Goal: Task Accomplishment & Management: Use online tool/utility

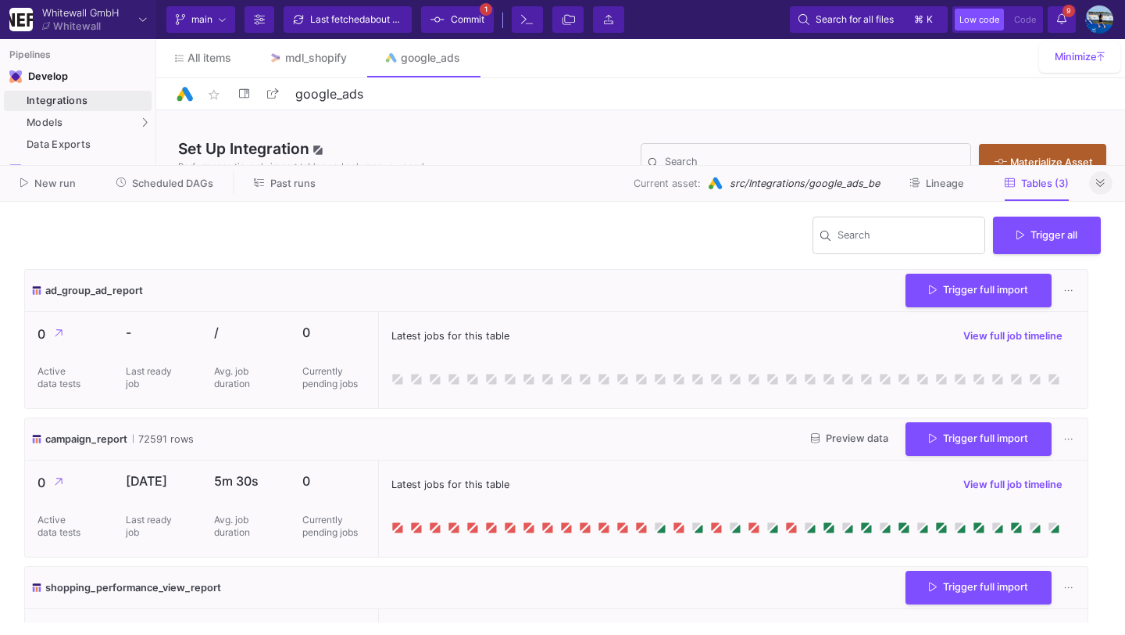
click at [1096, 177] on button at bounding box center [1100, 182] width 23 height 23
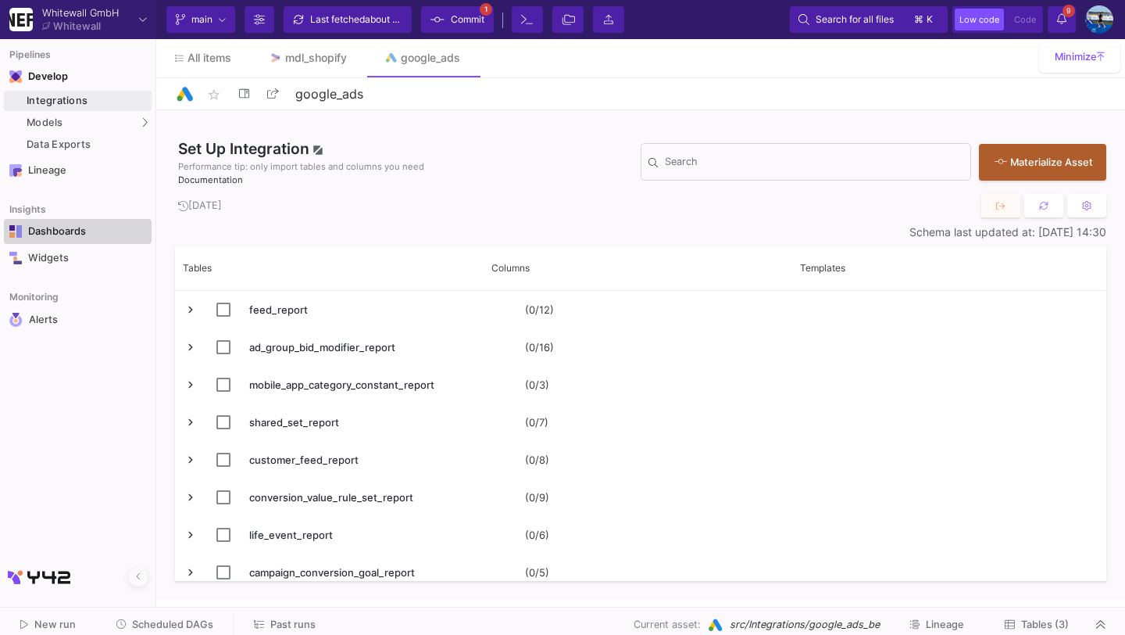
click at [102, 231] on div "Dashboards" at bounding box center [79, 231] width 102 height 13
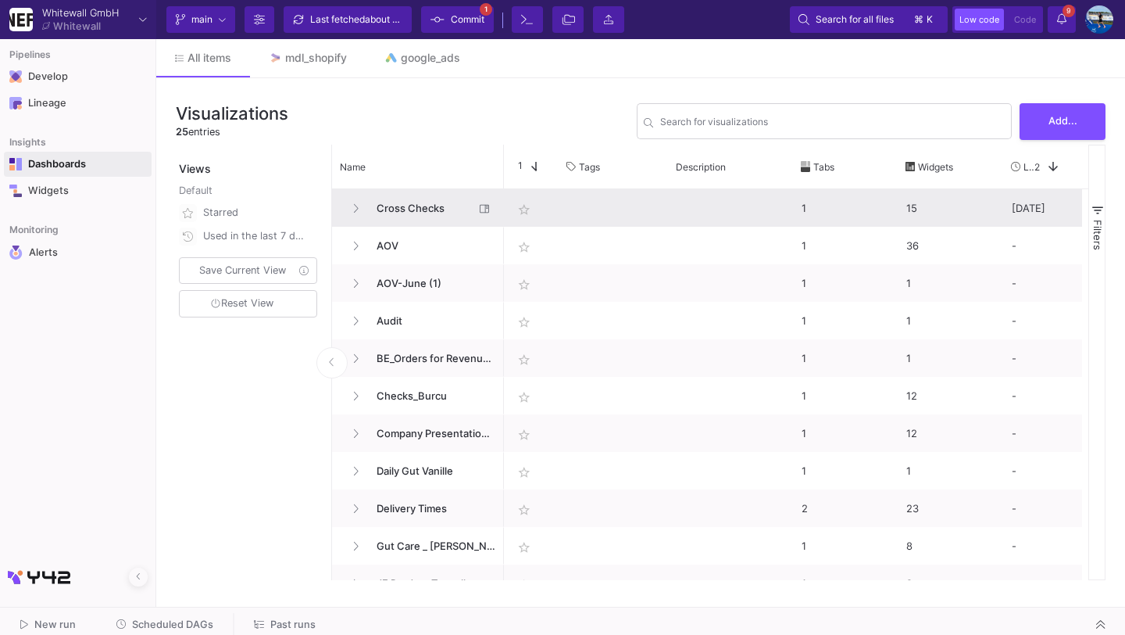
click at [427, 220] on span "Cross Checks" at bounding box center [420, 208] width 107 height 37
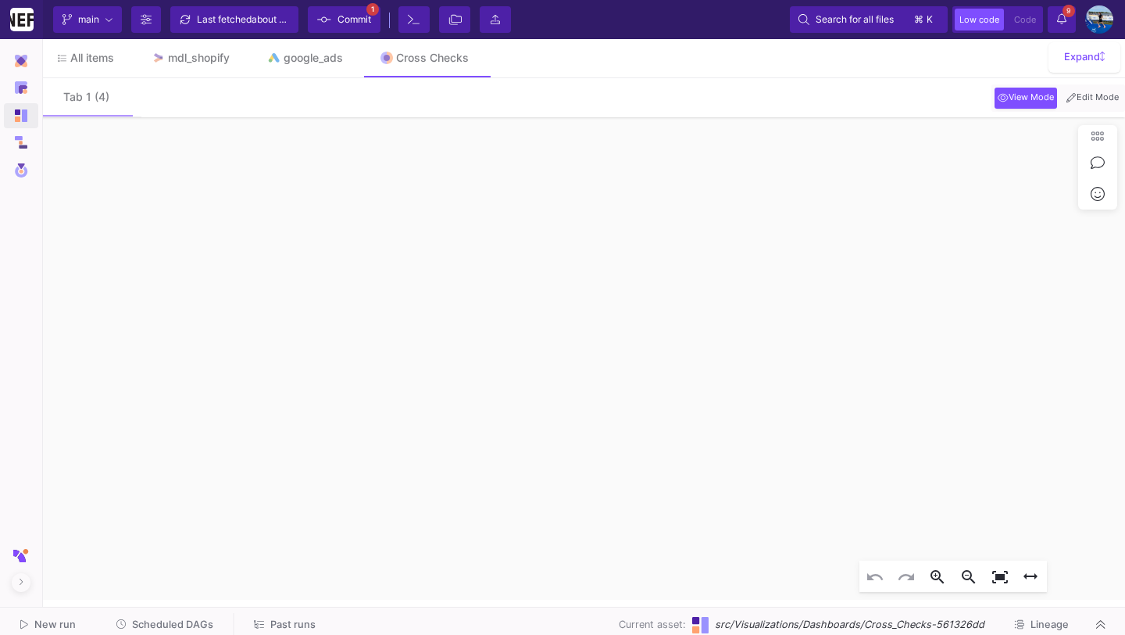
click at [1089, 110] on mat-button-toggle "Edit Mode" at bounding box center [1092, 97] width 65 height 27
click at [1093, 106] on button "Edit Mode" at bounding box center [1093, 98] width 59 height 21
click div
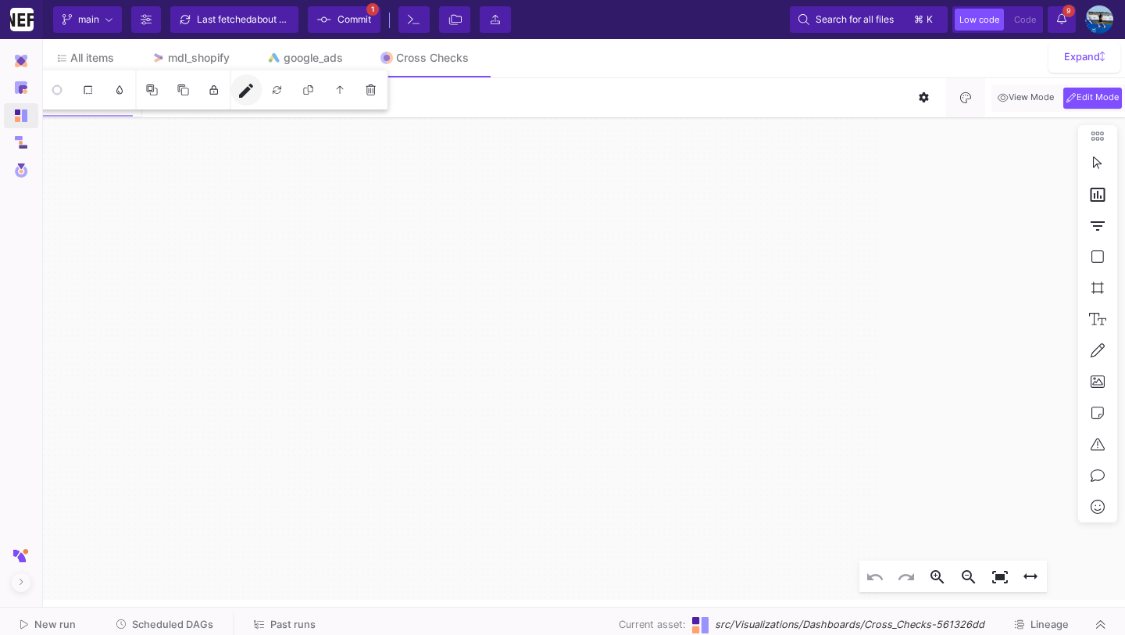
click at [246, 100] on mat-icon "edit" at bounding box center [246, 90] width 19 height 19
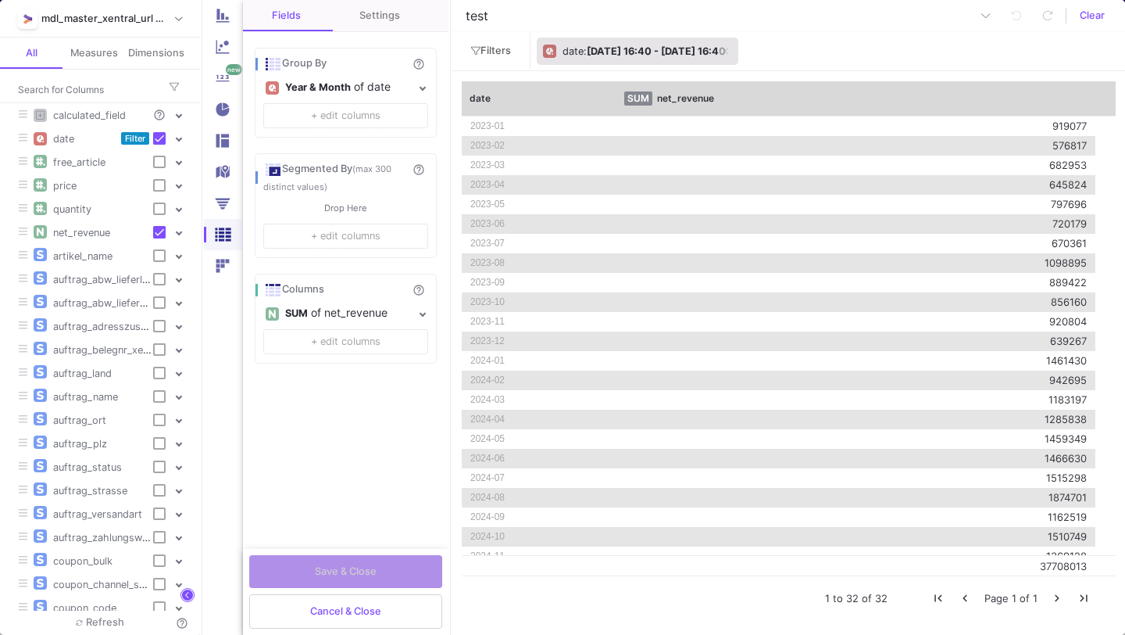
click at [659, 42] on div ": [DATE] 16:40 - [DATE] 16:40" at bounding box center [655, 51] width 142 height 23
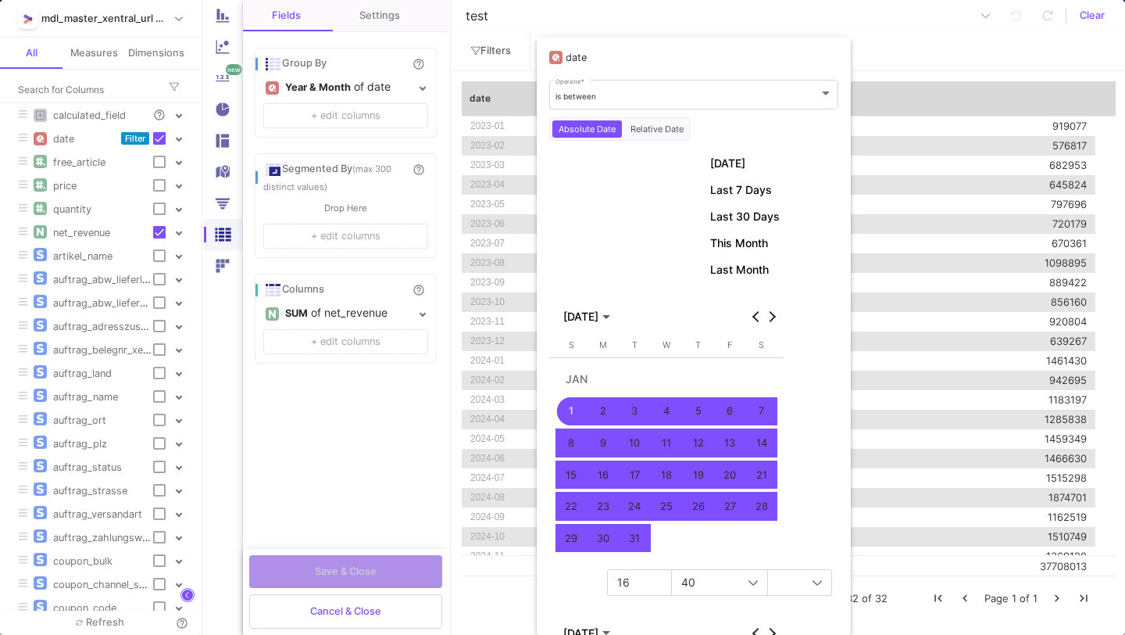
scroll to position [29, 0]
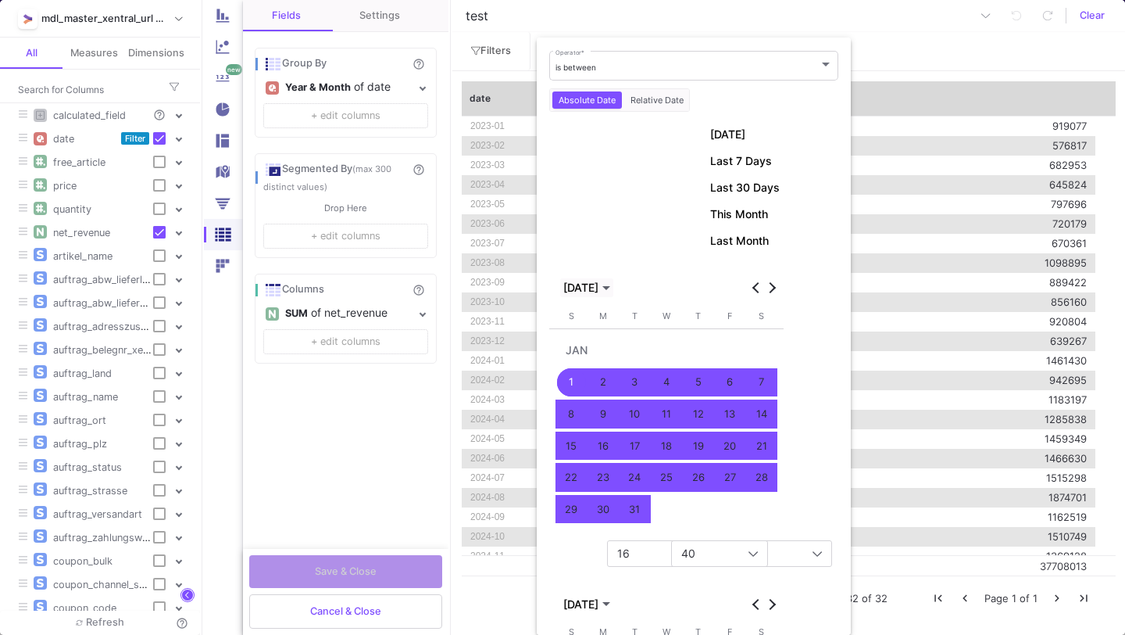
click at [599, 291] on span "[DATE]" at bounding box center [580, 287] width 35 height 13
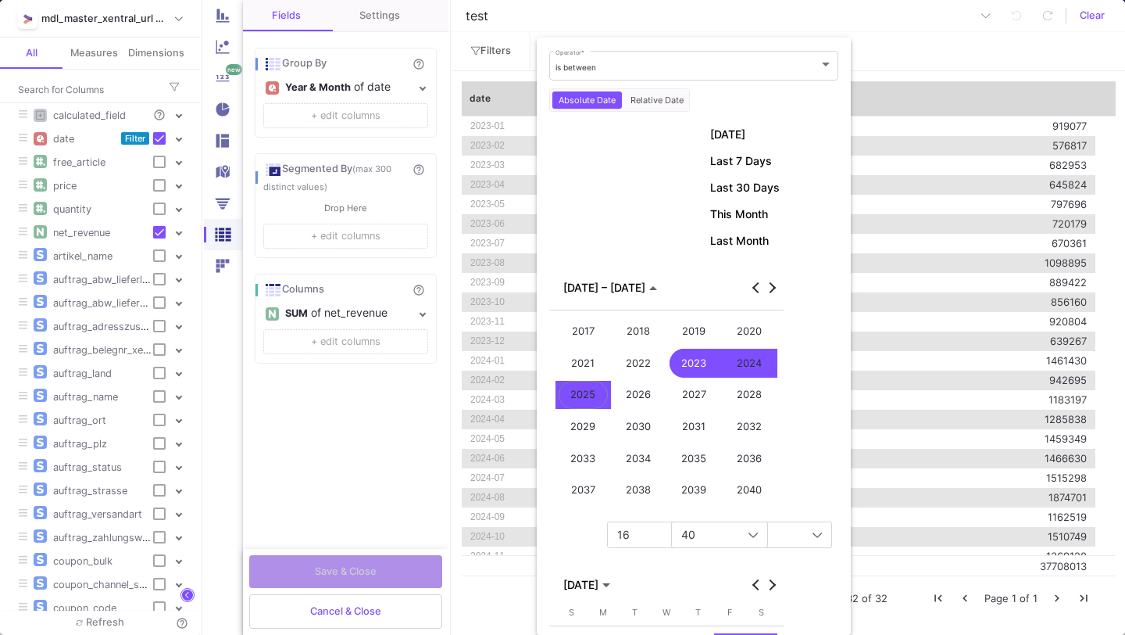
click at [592, 390] on div "2025" at bounding box center [584, 395] width 50 height 29
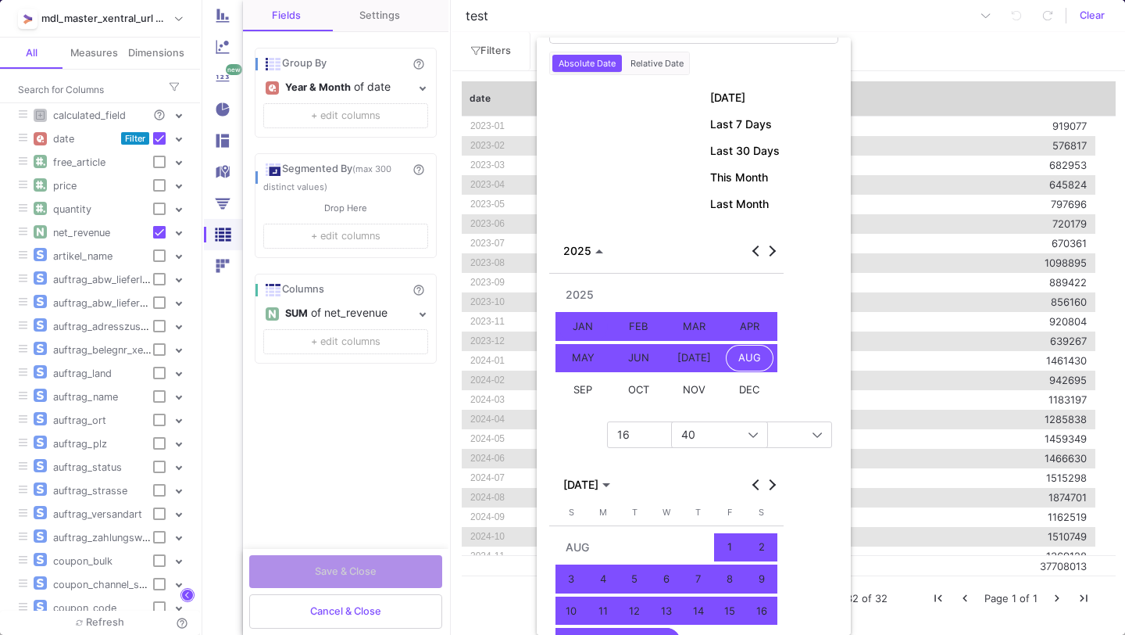
click at [749, 353] on div "AUG" at bounding box center [750, 358] width 50 height 29
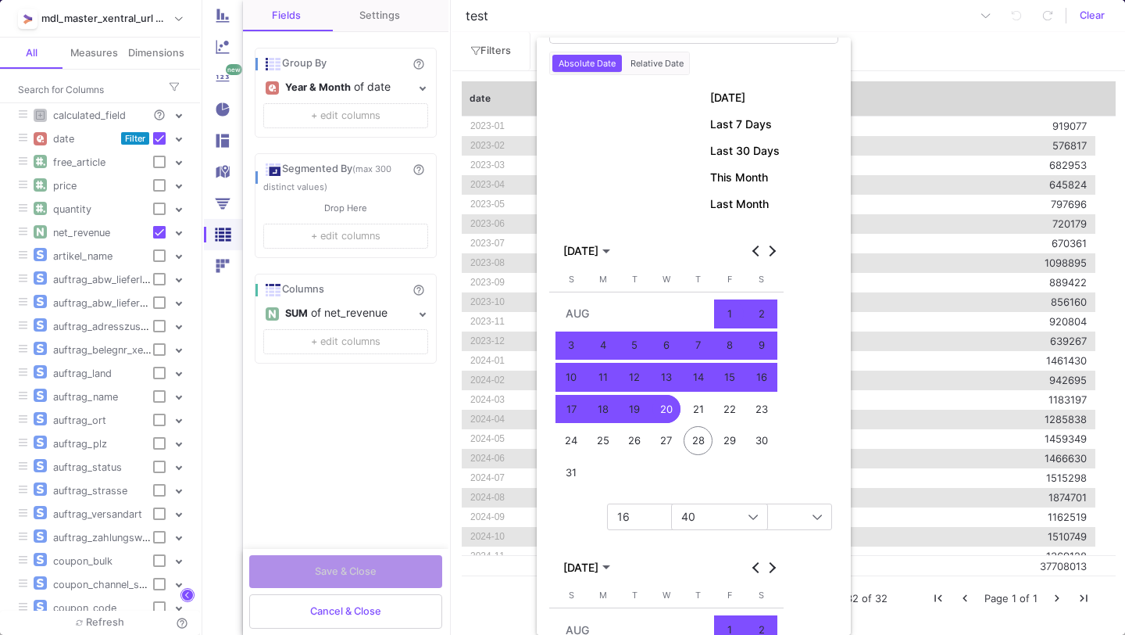
scroll to position [206, 0]
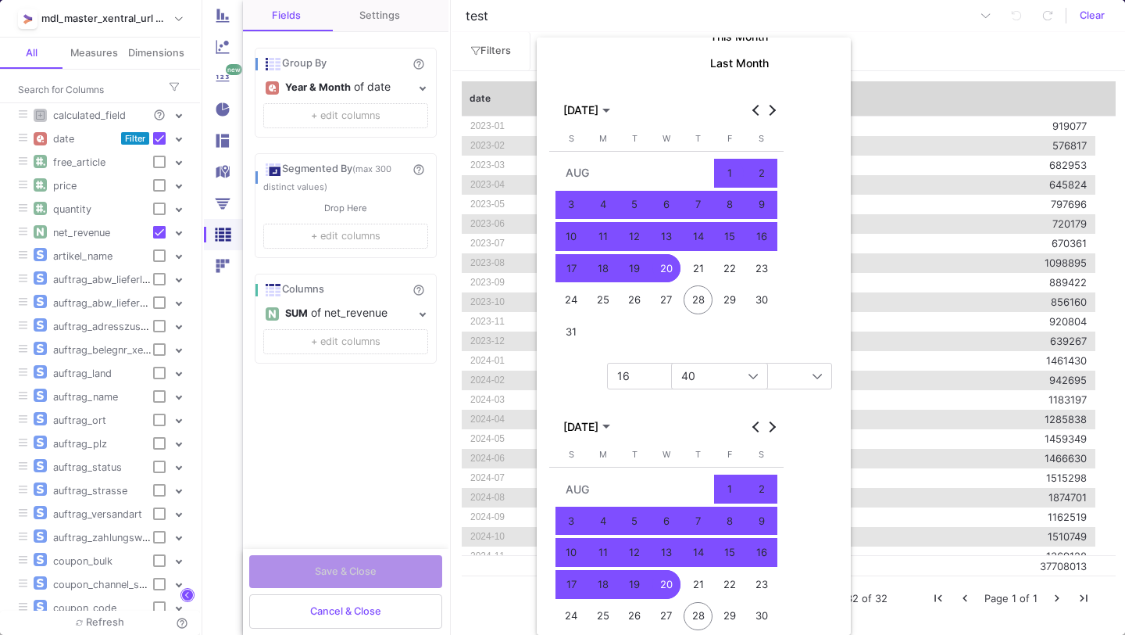
click at [725, 166] on div "1" at bounding box center [730, 173] width 29 height 29
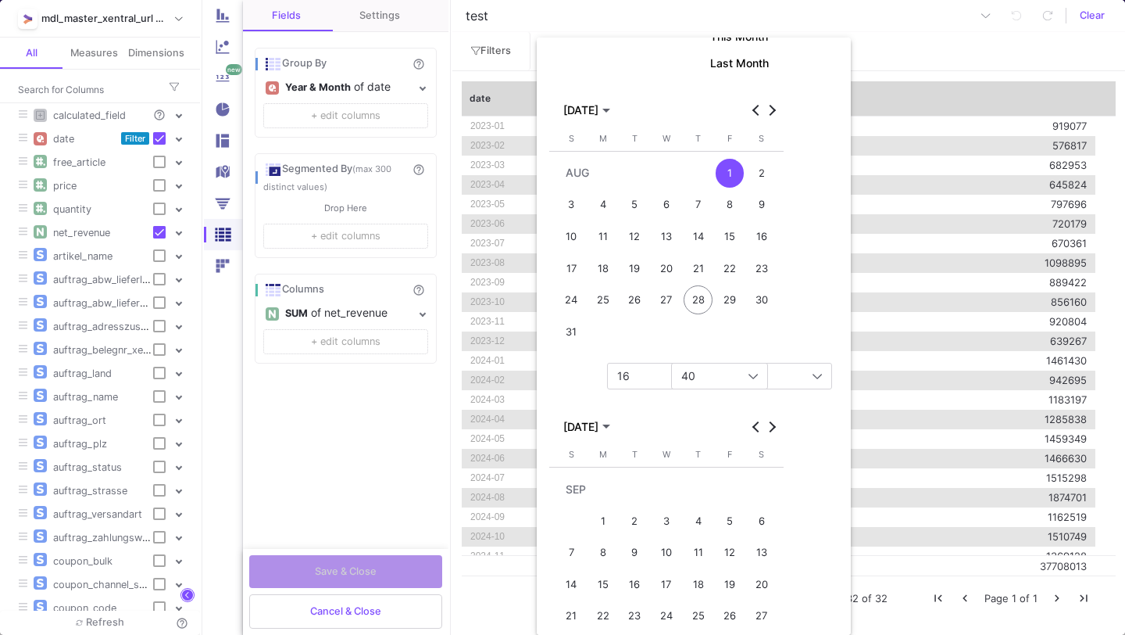
click at [690, 299] on div "28" at bounding box center [698, 299] width 29 height 29
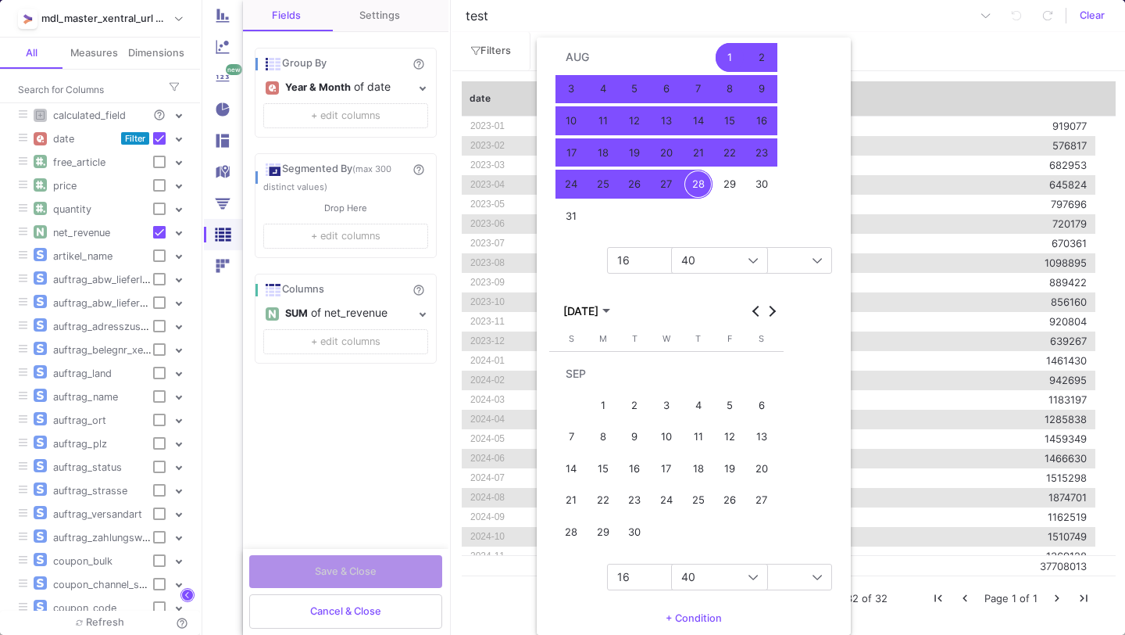
scroll to position [379, 0]
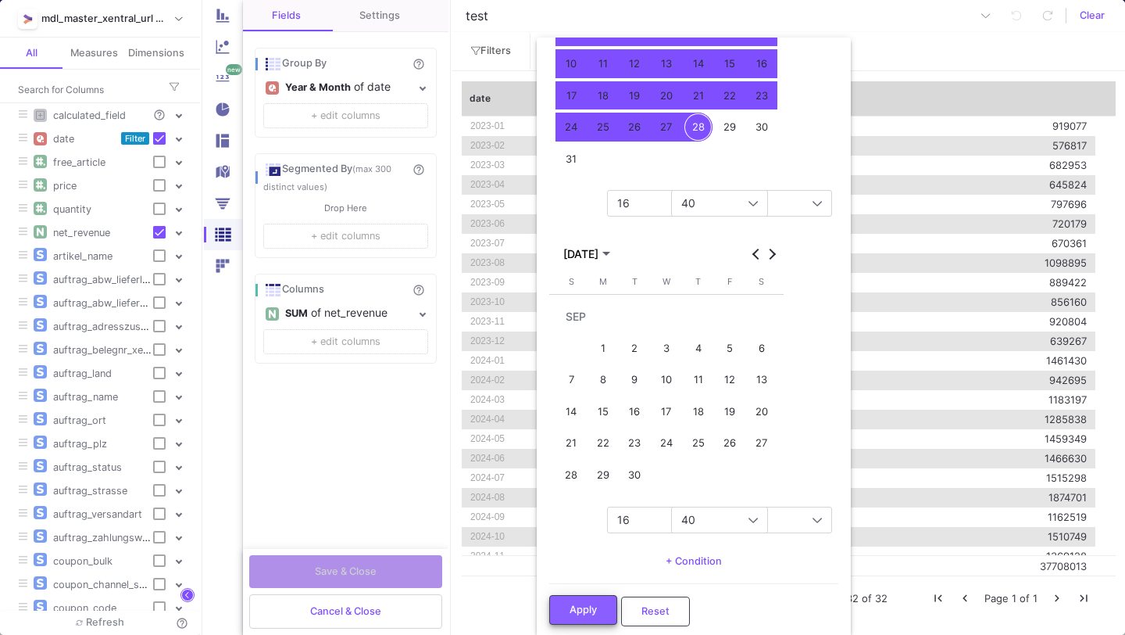
click at [583, 596] on button "Apply" at bounding box center [583, 610] width 68 height 30
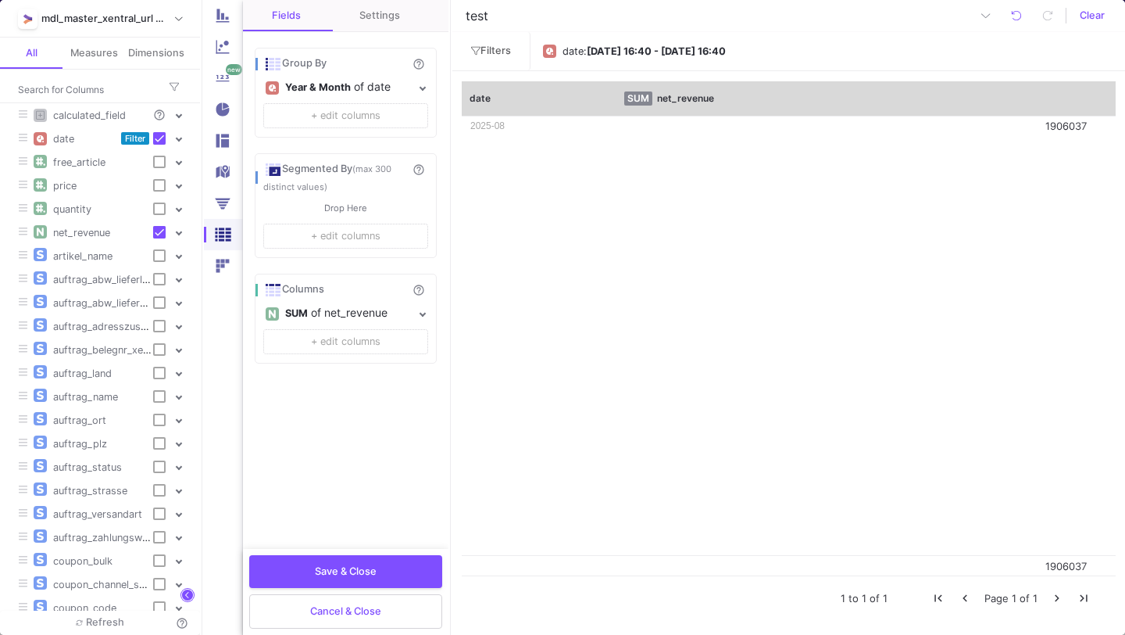
scroll to position [16, 0]
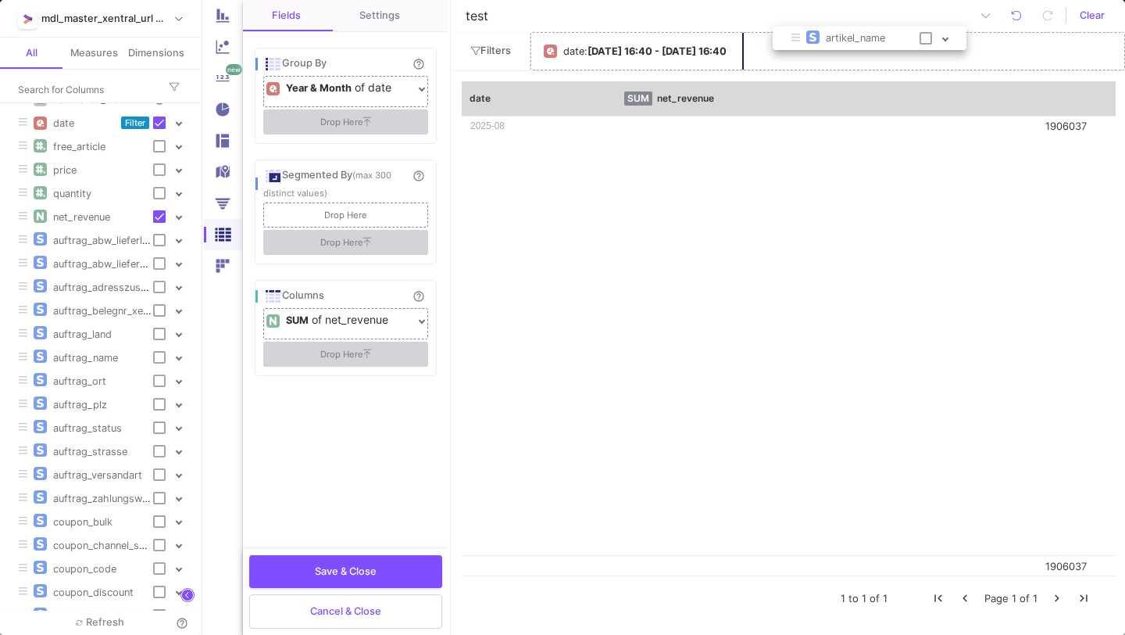
drag, startPoint x: 109, startPoint y: 233, endPoint x: 885, endPoint y: 41, distance: 800.2
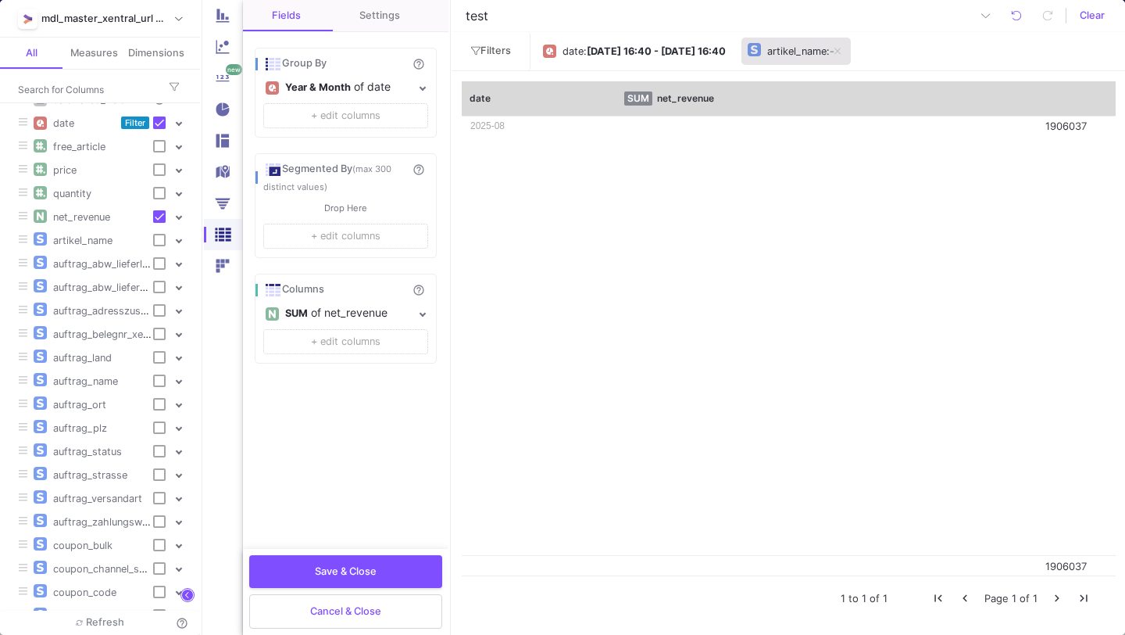
click at [827, 55] on div "artikel_name" at bounding box center [796, 51] width 59 height 23
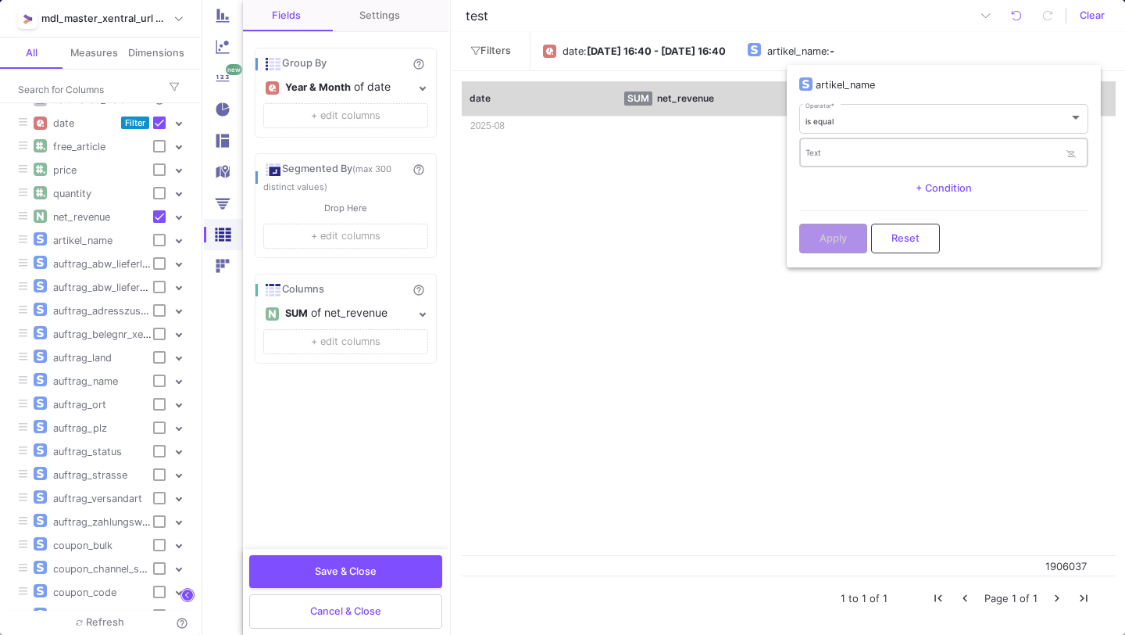
click at [810, 141] on div "Text" at bounding box center [933, 152] width 254 height 32
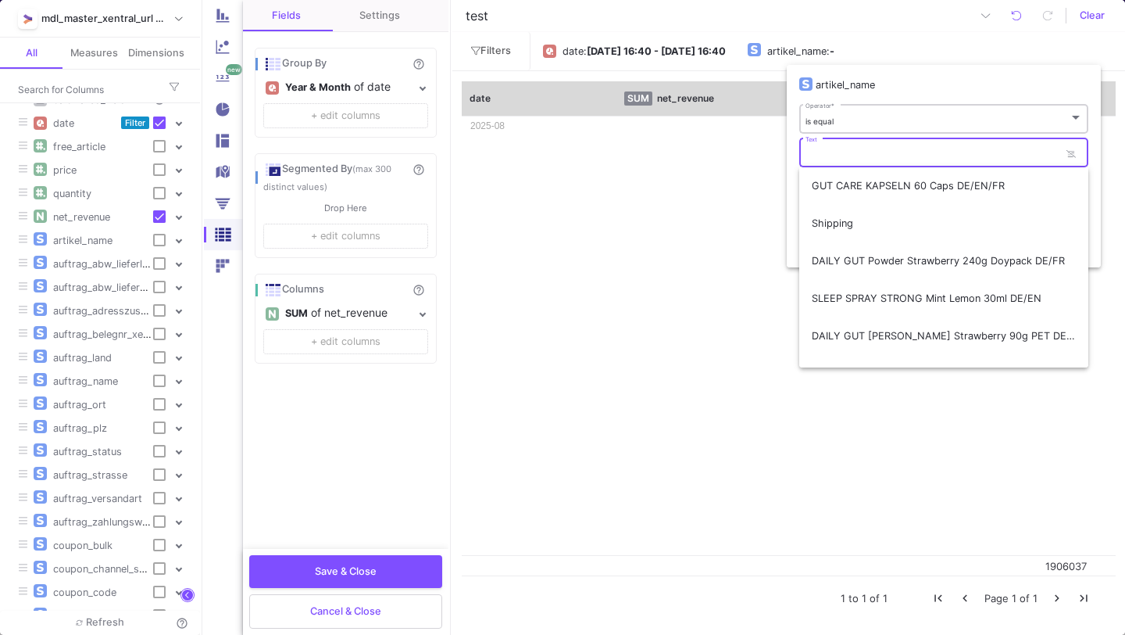
click at [821, 125] on span "is equal" at bounding box center [820, 120] width 28 height 9
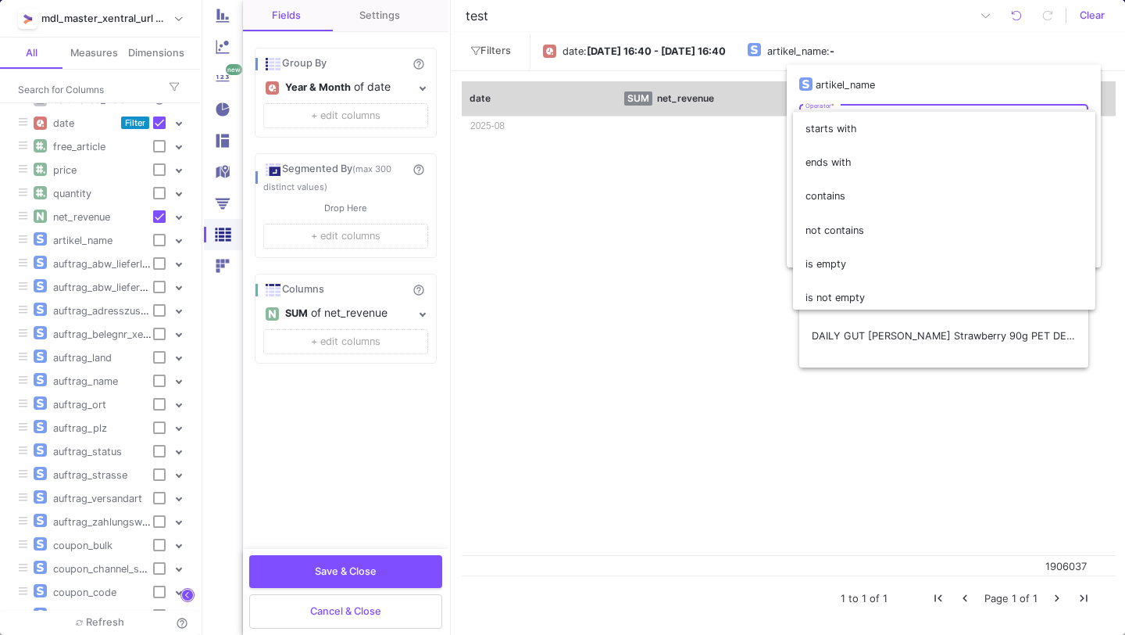
scroll to position [134, 0]
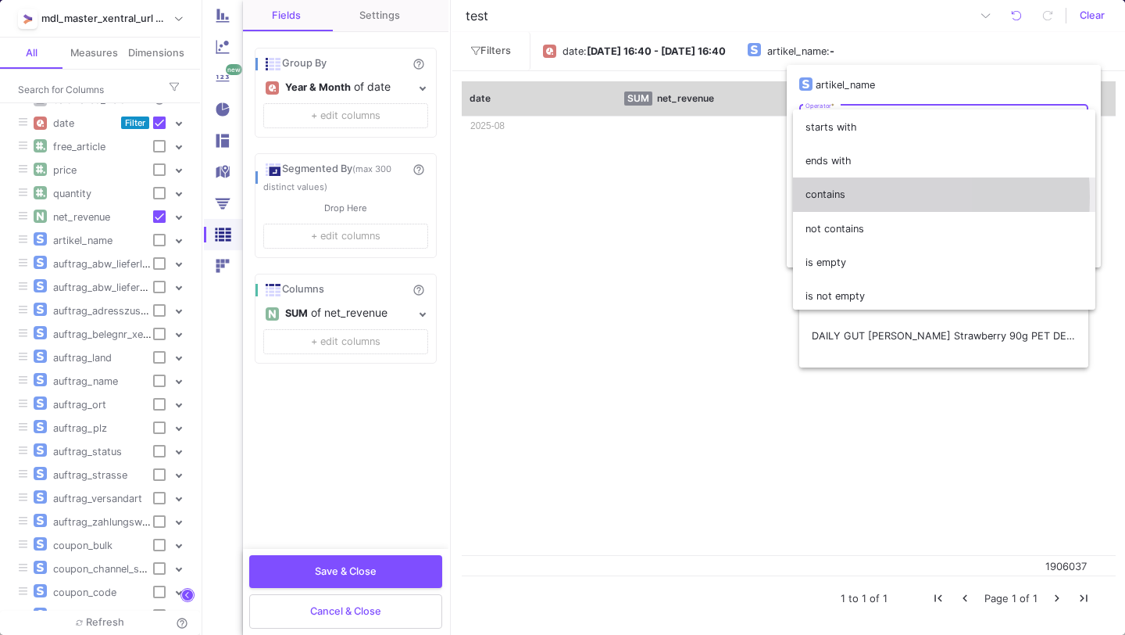
click at [832, 197] on span "contains" at bounding box center [944, 194] width 277 height 34
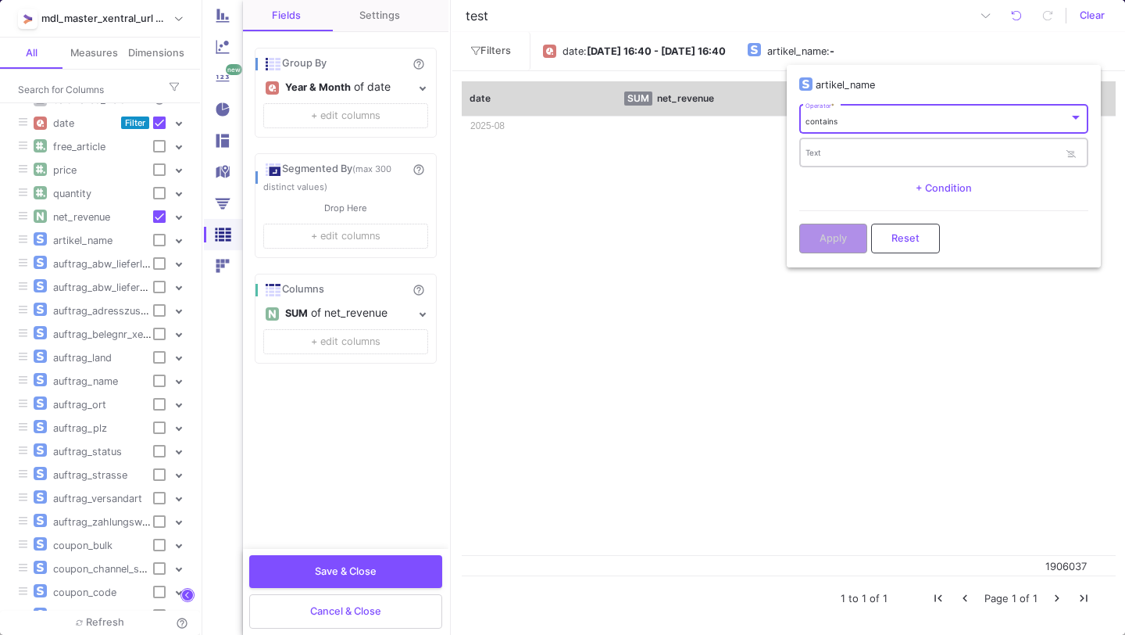
click at [833, 157] on input "Text" at bounding box center [933, 155] width 254 height 10
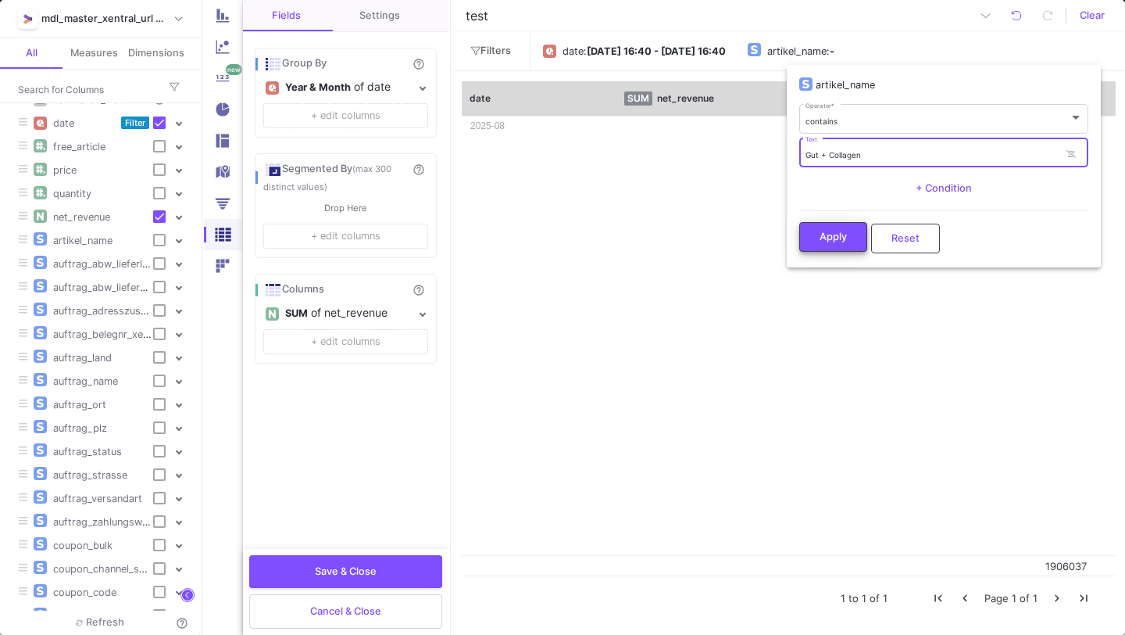
type input "Gut + Collagen"
click at [828, 239] on span "Apply" at bounding box center [833, 237] width 27 height 12
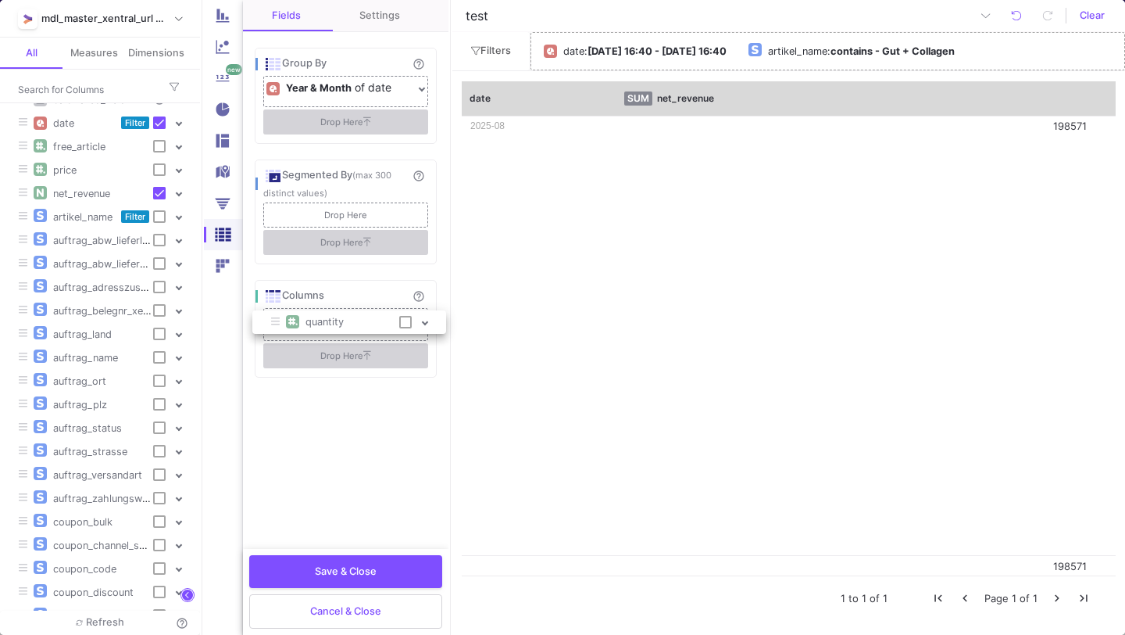
drag, startPoint x: 120, startPoint y: 187, endPoint x: 376, endPoint y: 317, distance: 286.9
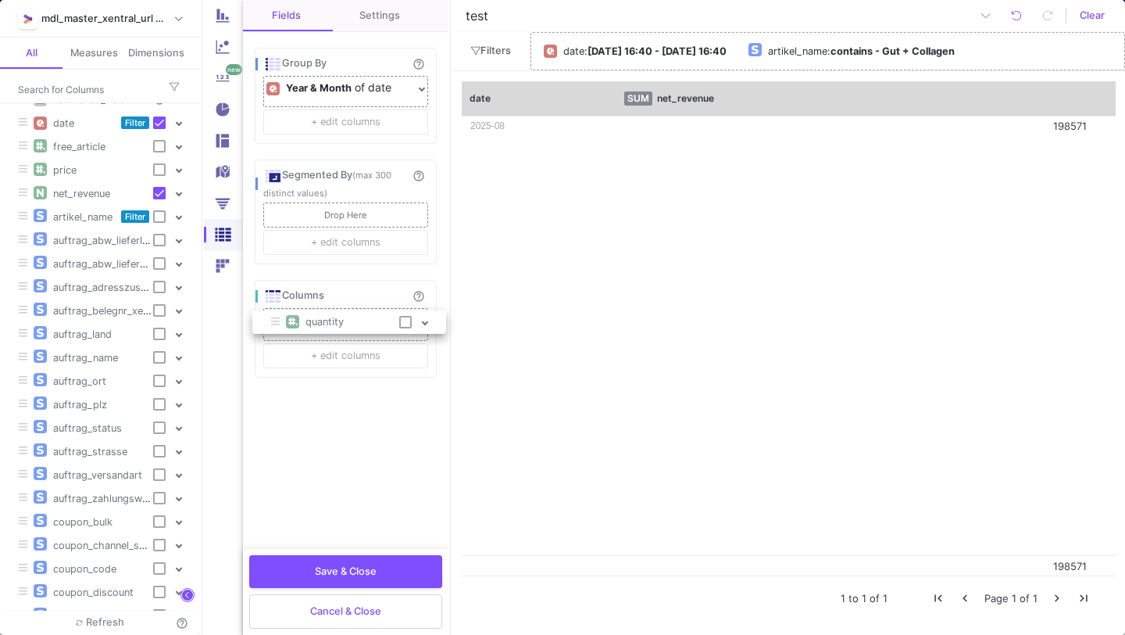
checkbox input "true"
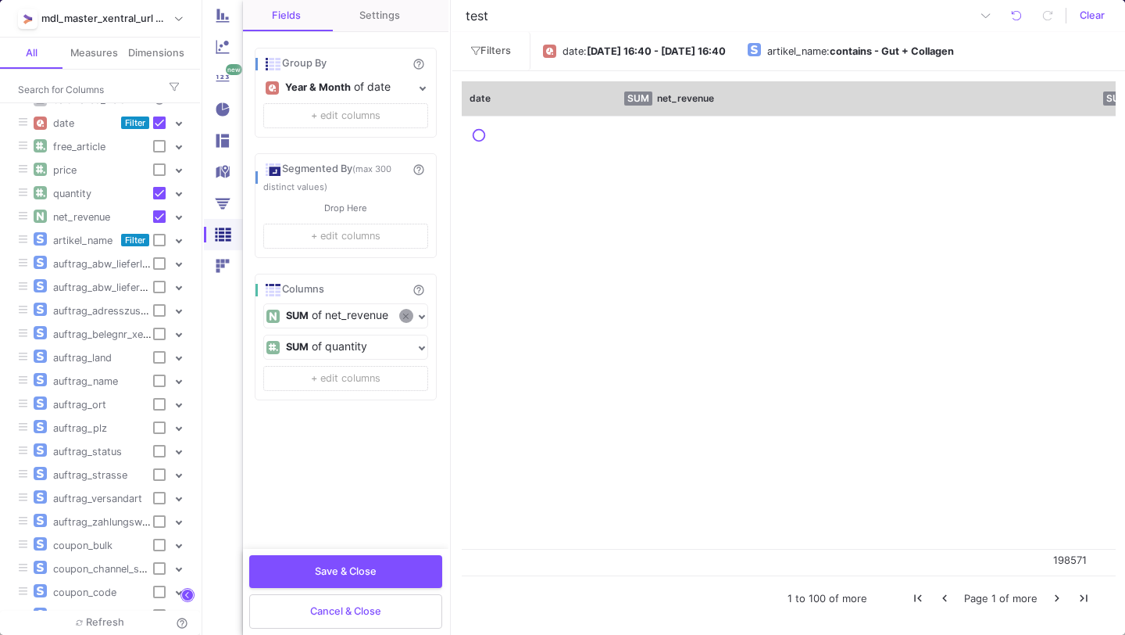
click at [403, 315] on icon at bounding box center [405, 316] width 5 height 9
checkbox input "false"
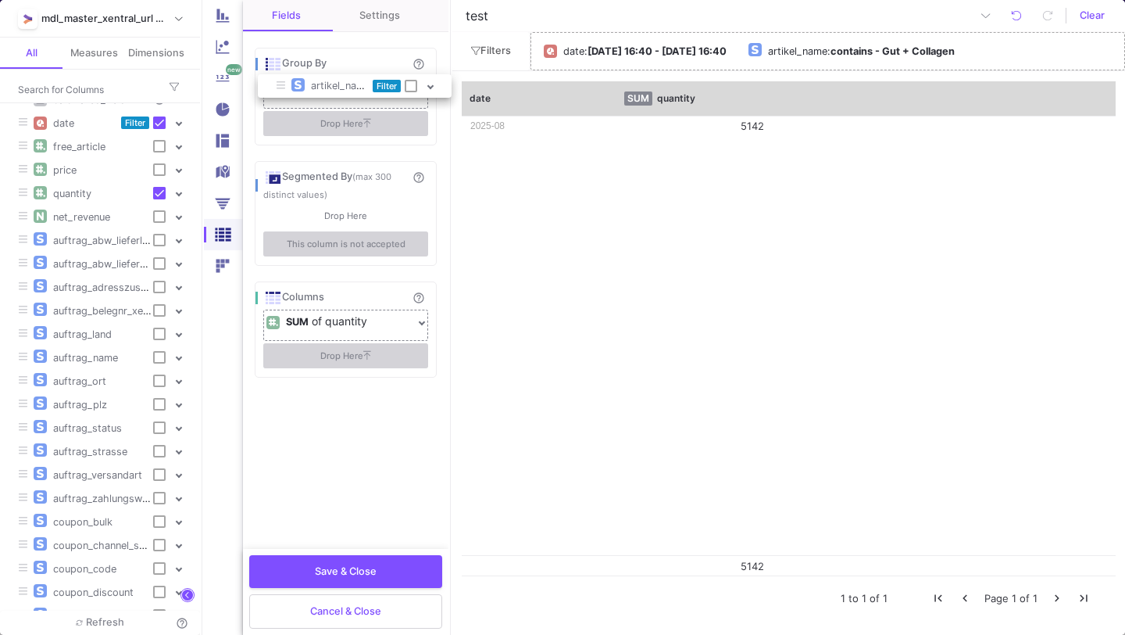
drag, startPoint x: 97, startPoint y: 241, endPoint x: 352, endPoint y: 91, distance: 296.7
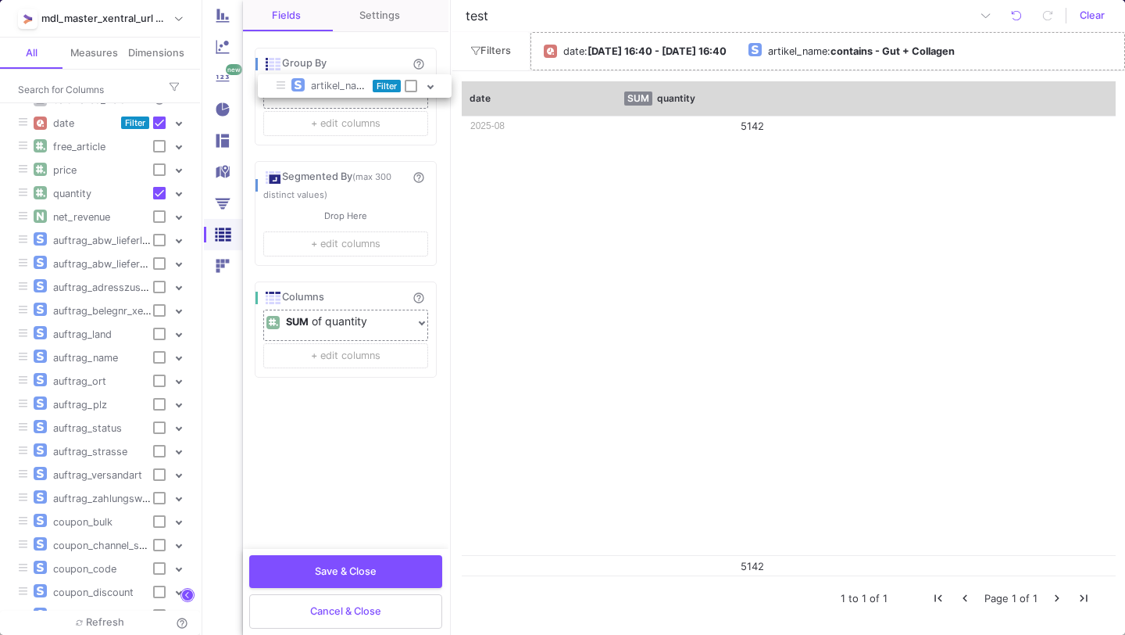
checkbox input "true"
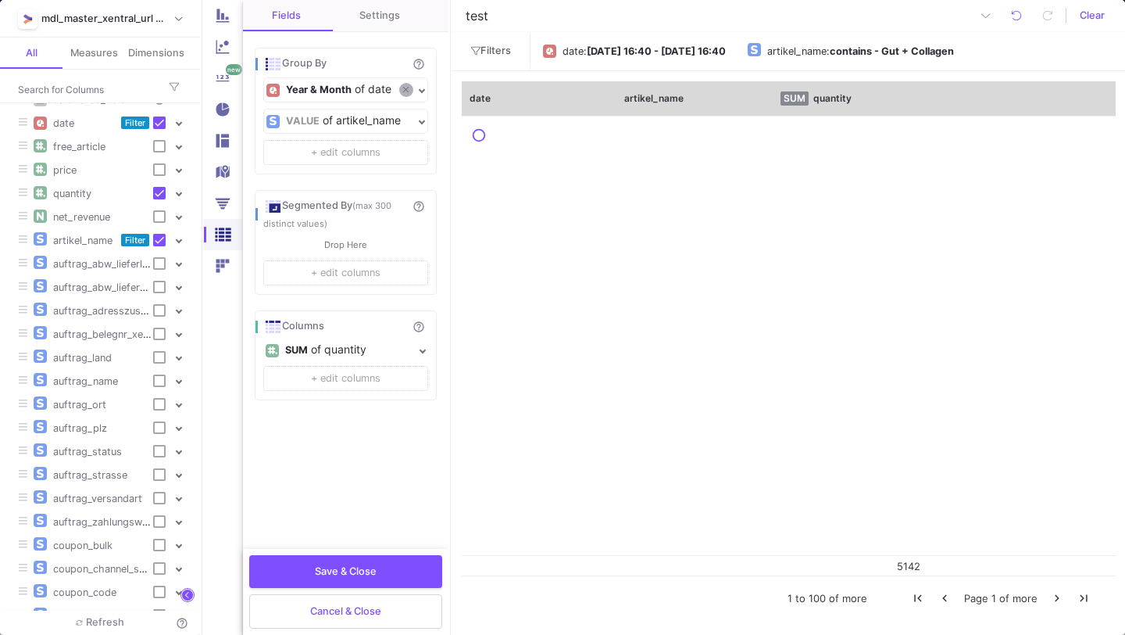
click at [409, 88] on button at bounding box center [406, 90] width 14 height 14
checkbox input "false"
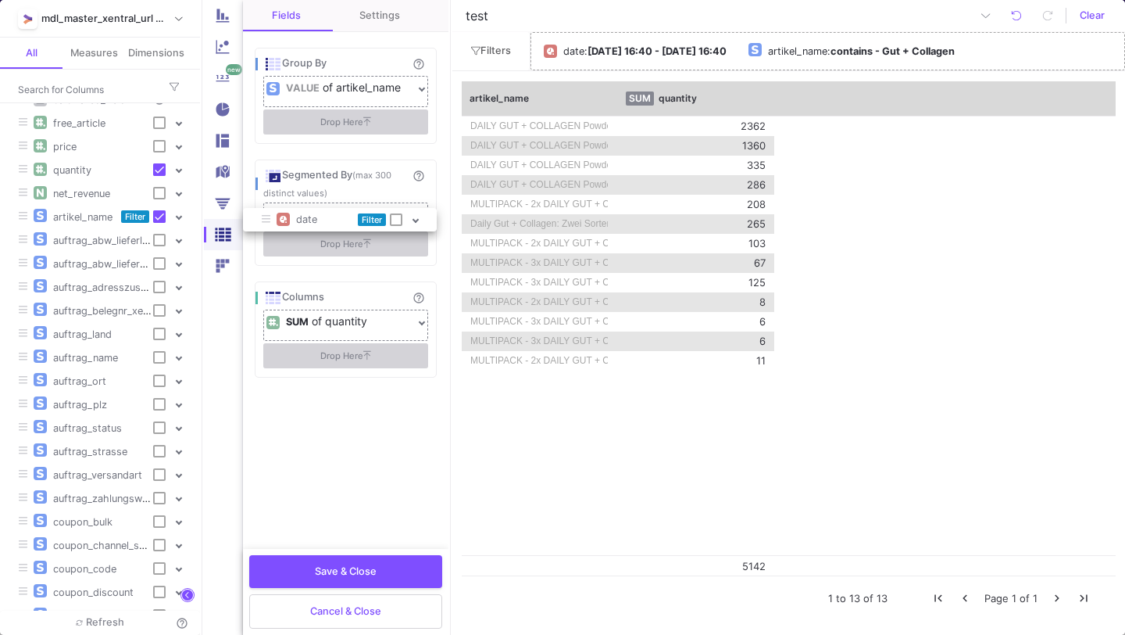
drag, startPoint x: 92, startPoint y: 120, endPoint x: 334, endPoint y: 216, distance: 260.3
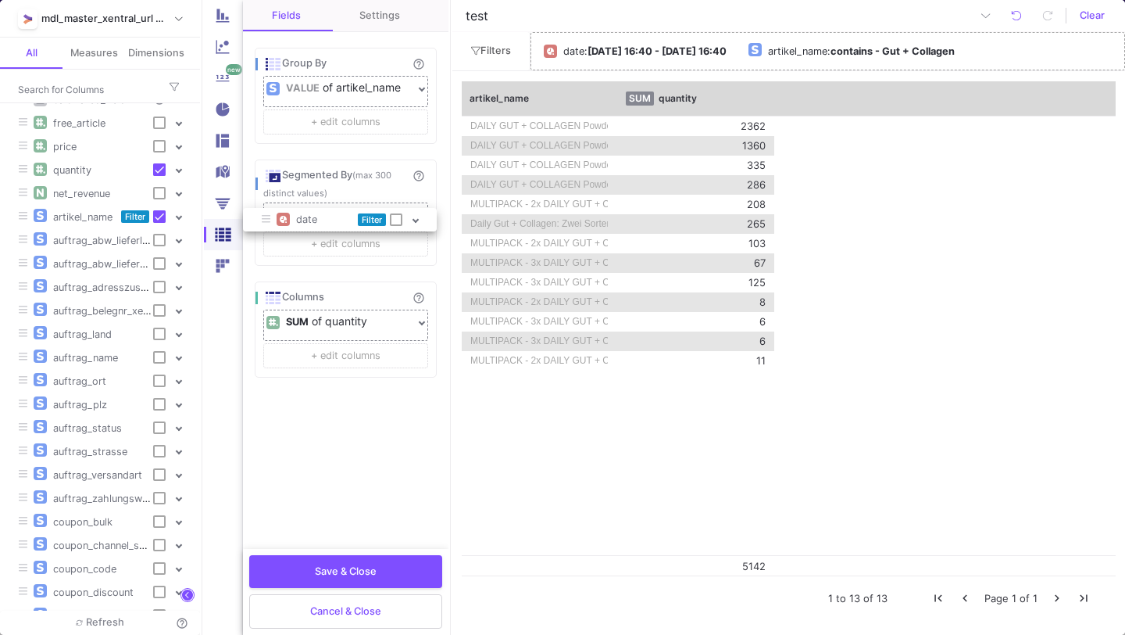
checkbox input "true"
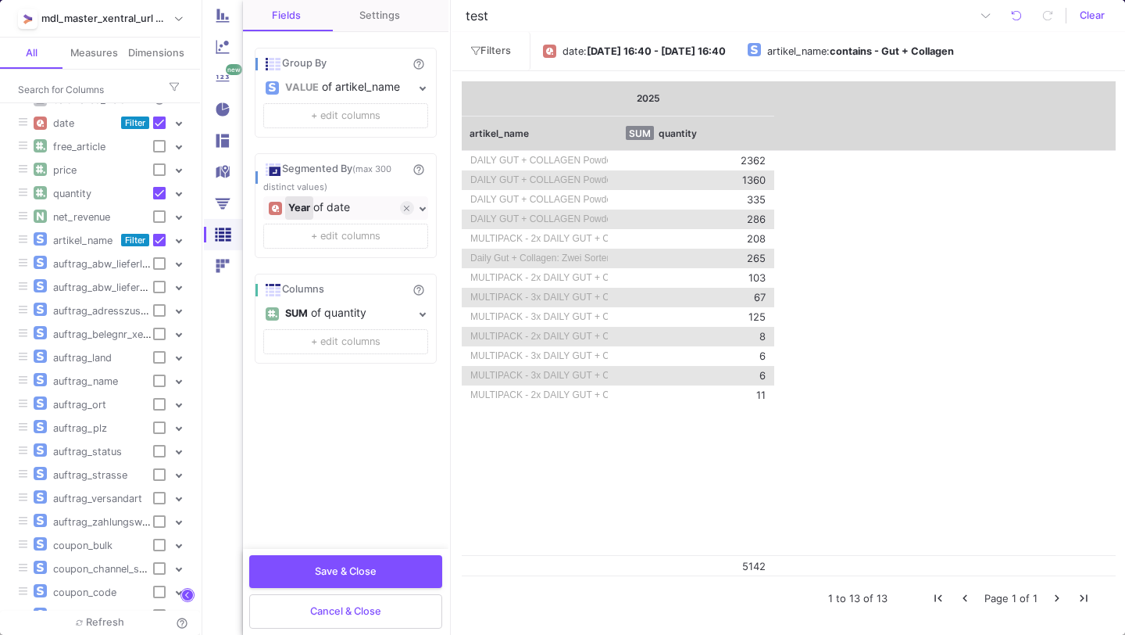
click at [299, 213] on div "Year" at bounding box center [299, 207] width 22 height 23
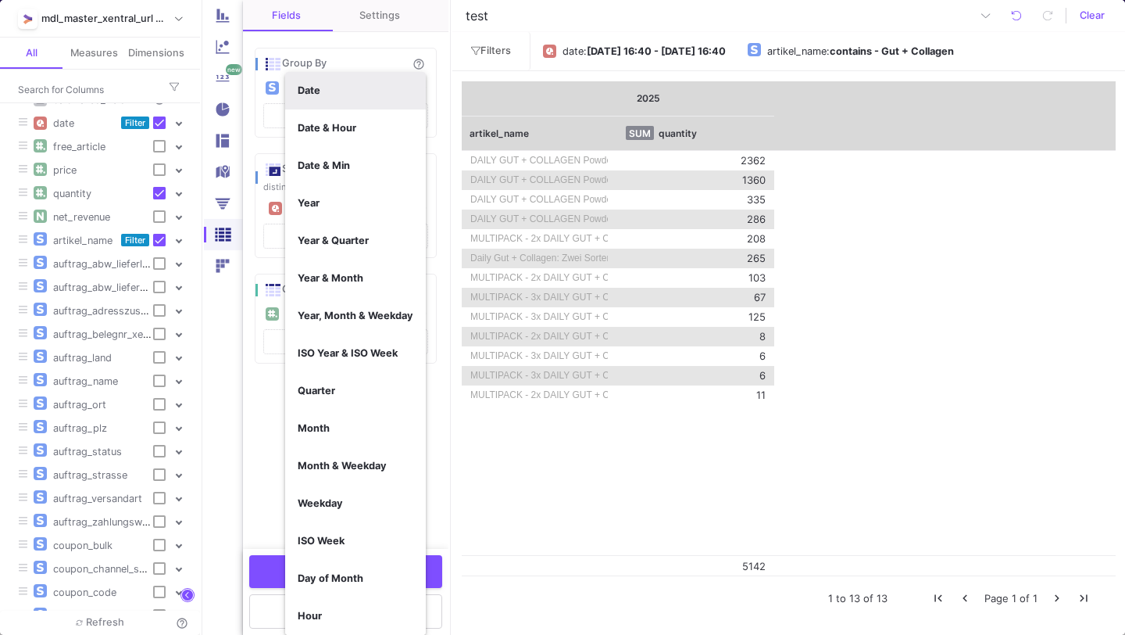
click at [316, 95] on b "Date" at bounding box center [309, 90] width 23 height 12
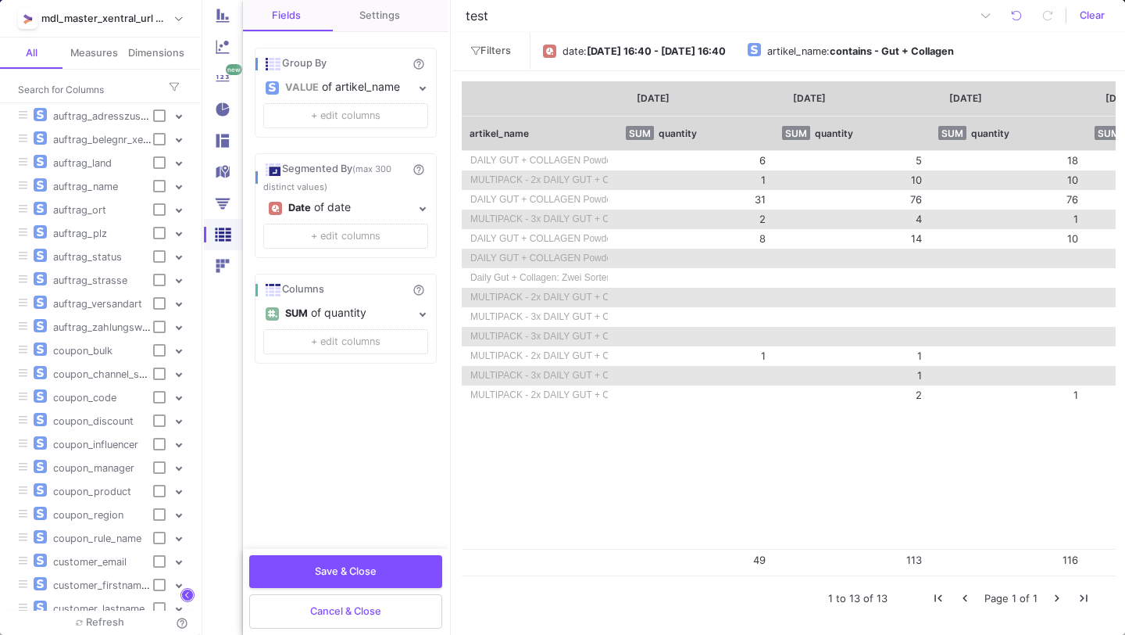
scroll to position [218, 0]
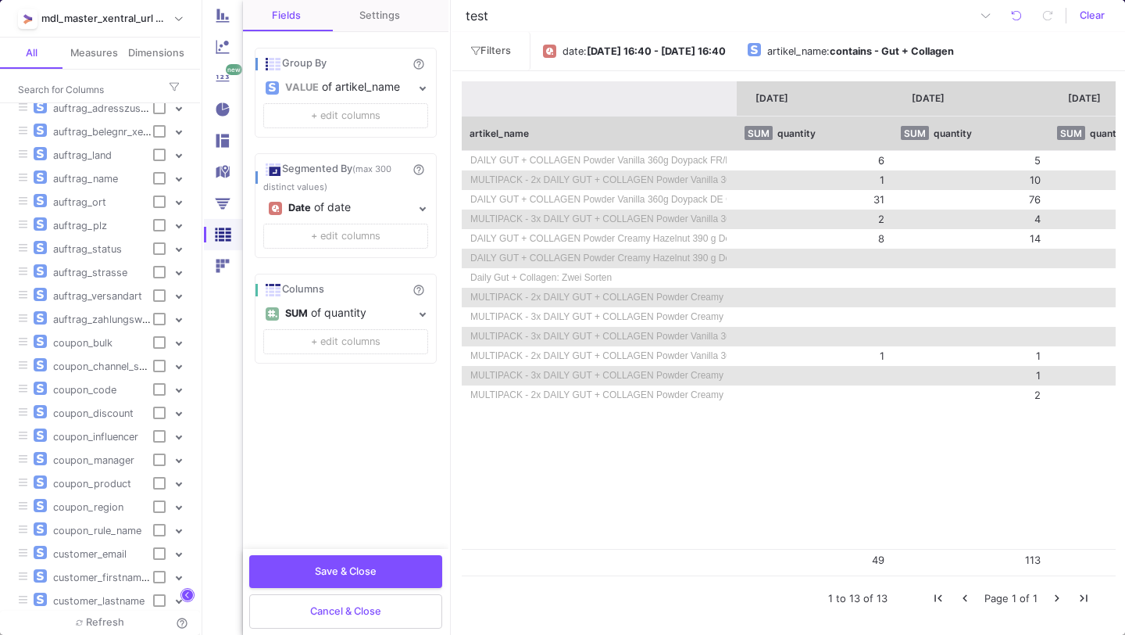
drag, startPoint x: 617, startPoint y: 98, endPoint x: 736, endPoint y: 111, distance: 120.2
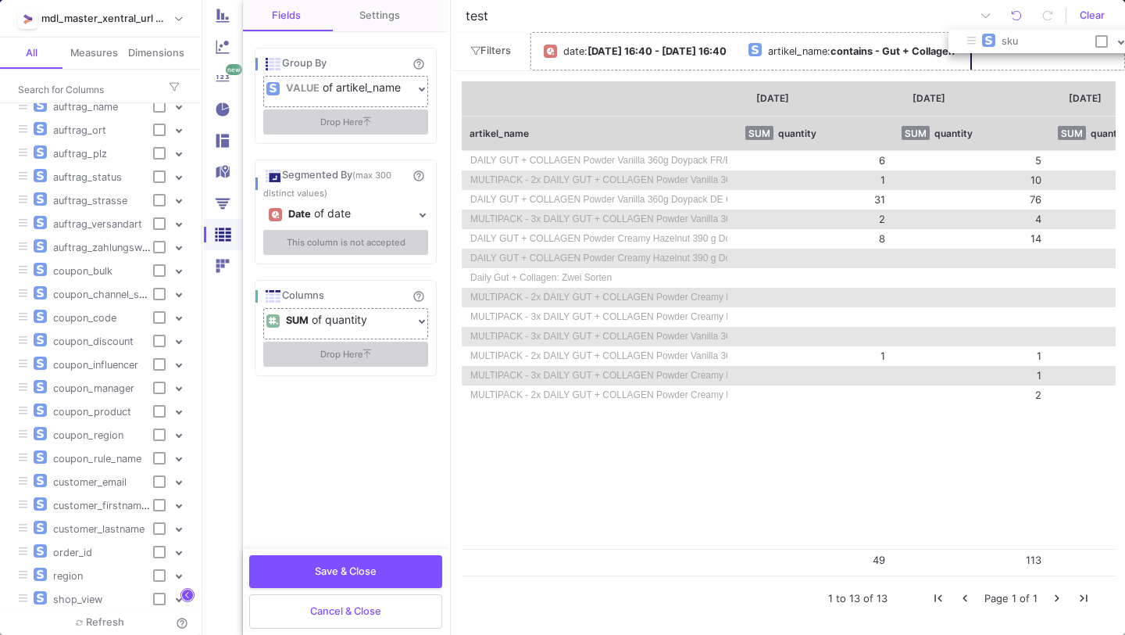
drag, startPoint x: 85, startPoint y: 593, endPoint x: 1031, endPoint y: 45, distance: 1092.8
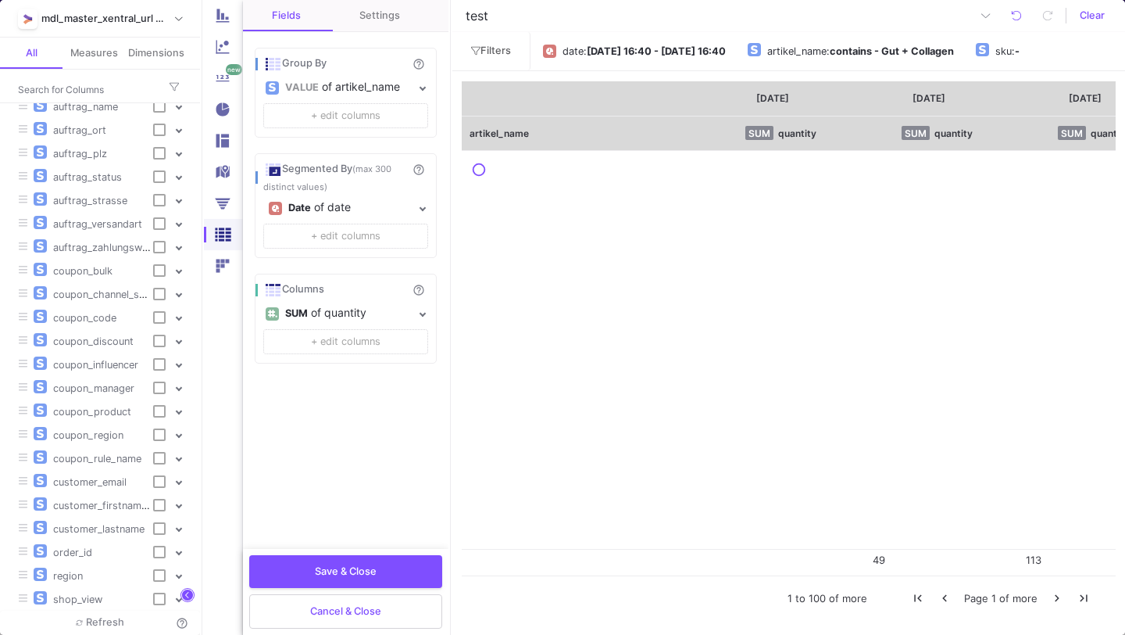
scroll to position [291, 0]
click at [1021, 48] on button "sku : -" at bounding box center [1024, 51] width 109 height 27
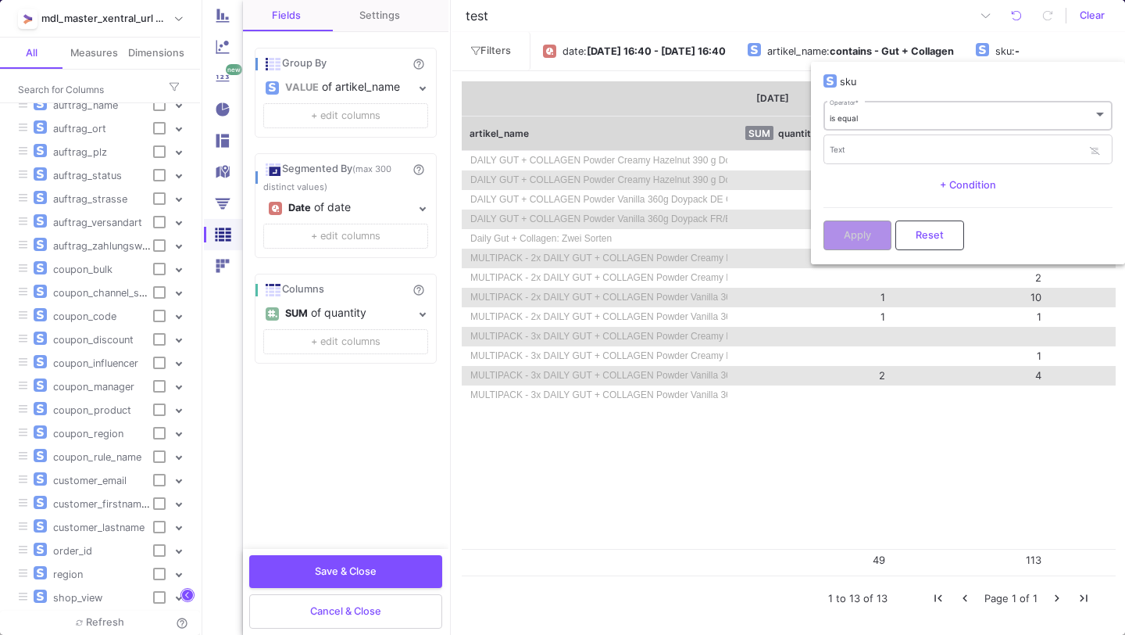
click at [926, 107] on div "is equal Operator *" at bounding box center [968, 115] width 277 height 32
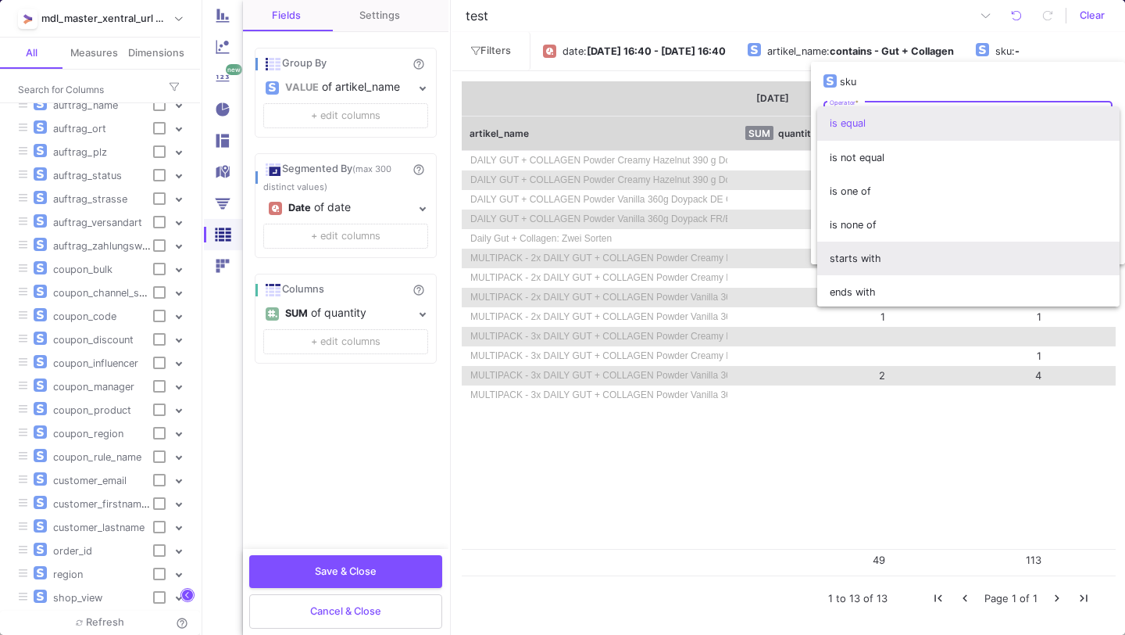
click at [863, 263] on span "starts with" at bounding box center [968, 258] width 277 height 34
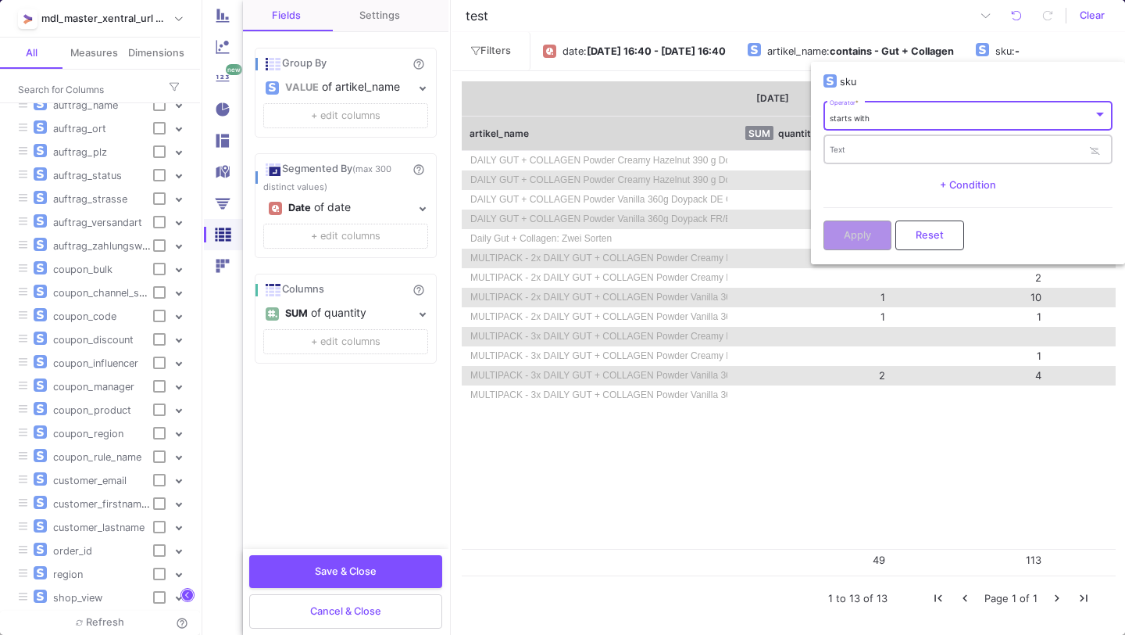
click at [889, 153] on input "Text" at bounding box center [957, 152] width 254 height 10
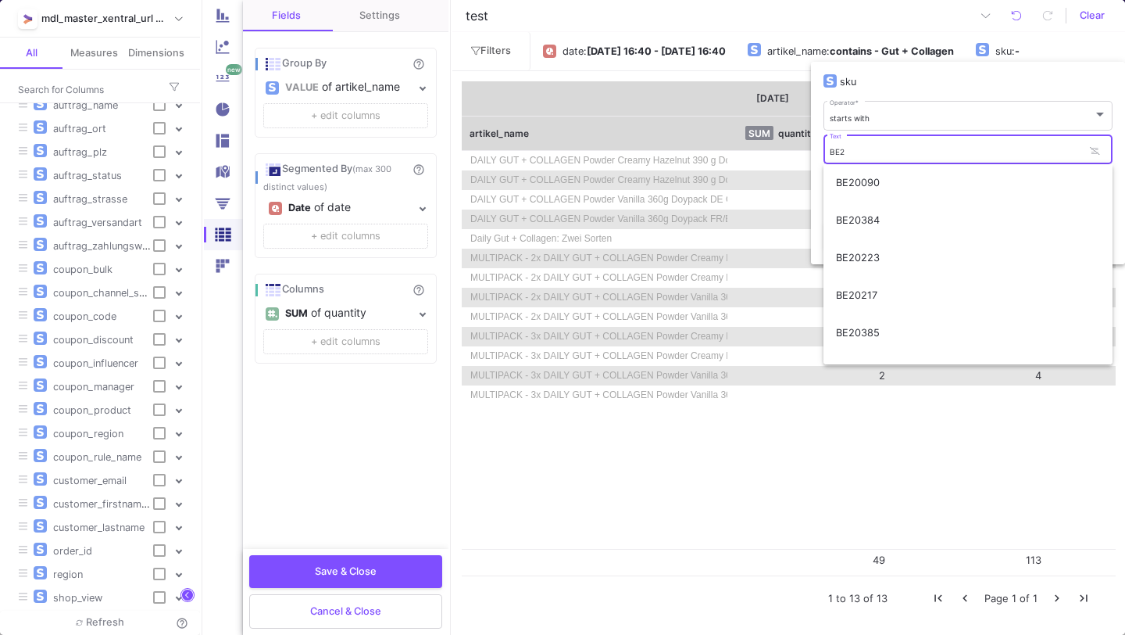
type input "BE2"
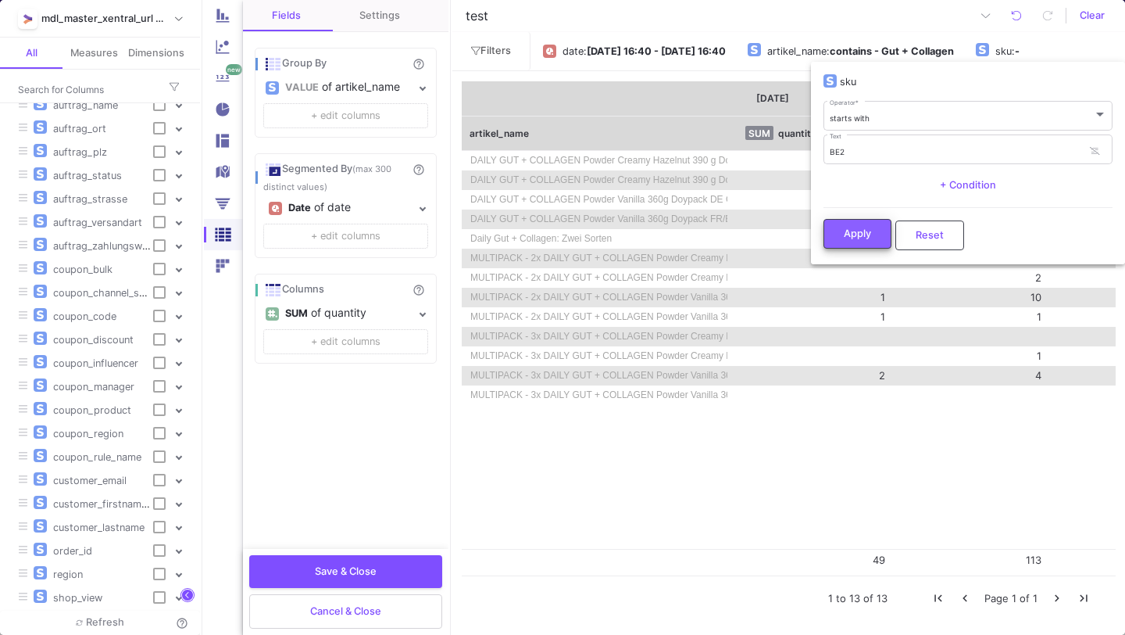
click at [858, 236] on span "Apply" at bounding box center [857, 233] width 27 height 12
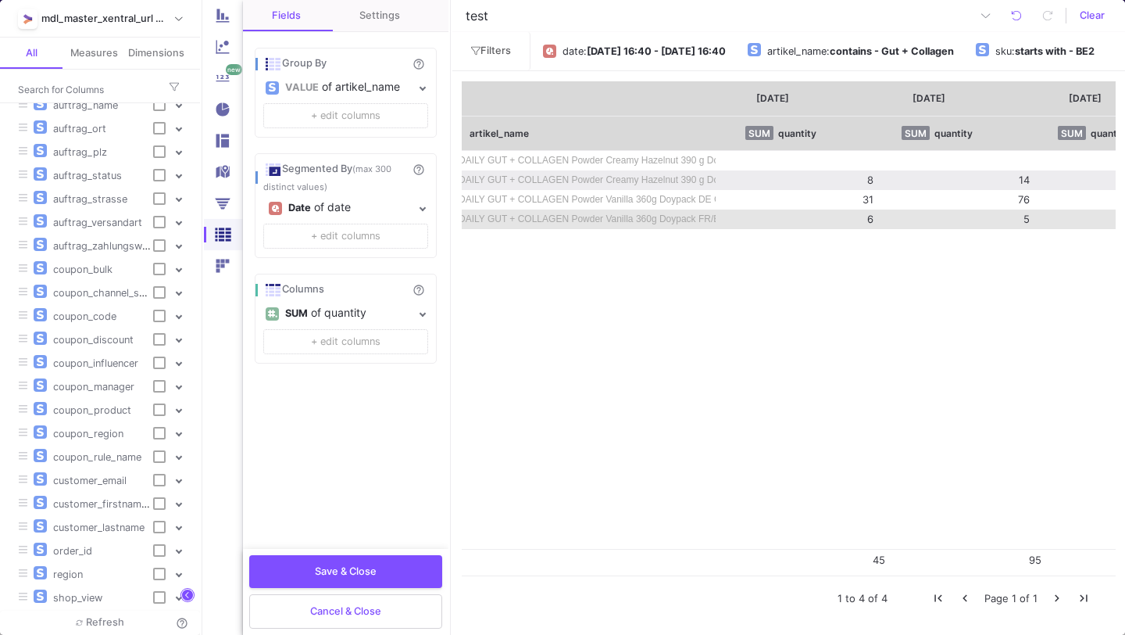
scroll to position [0, 0]
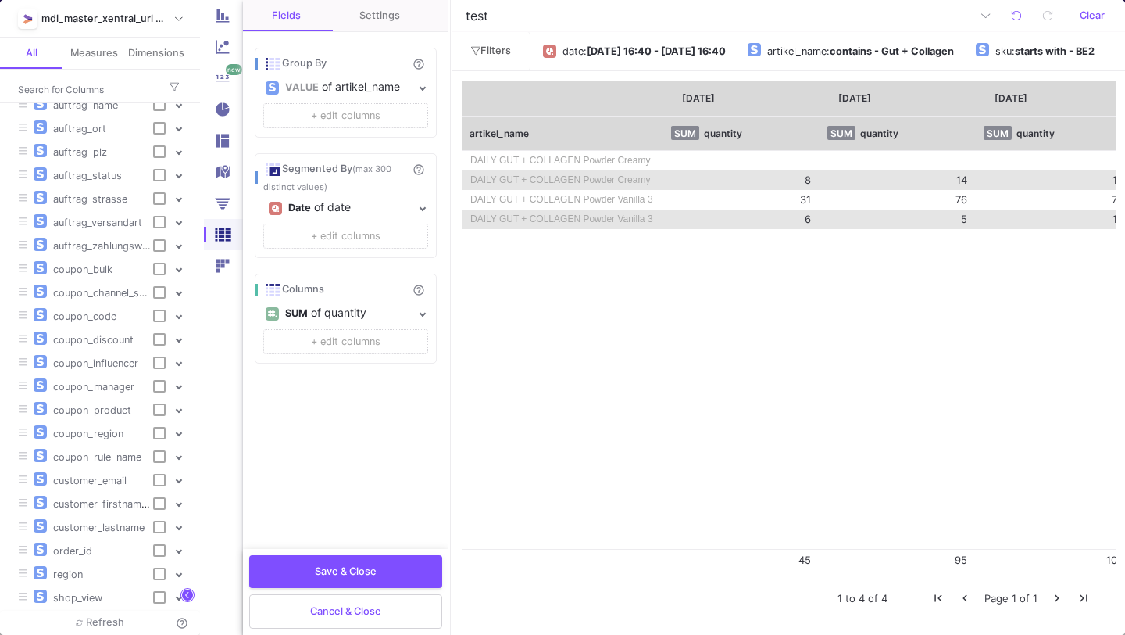
drag, startPoint x: 734, startPoint y: 107, endPoint x: 663, endPoint y: 179, distance: 101.1
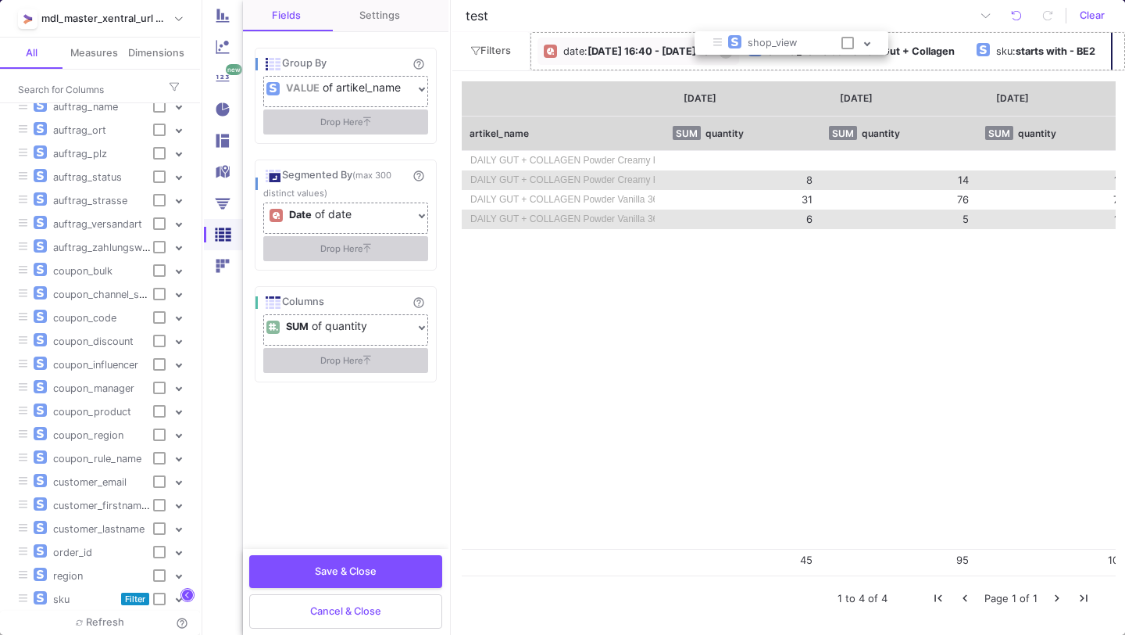
drag, startPoint x: 80, startPoint y: 578, endPoint x: 776, endPoint y: 44, distance: 876.7
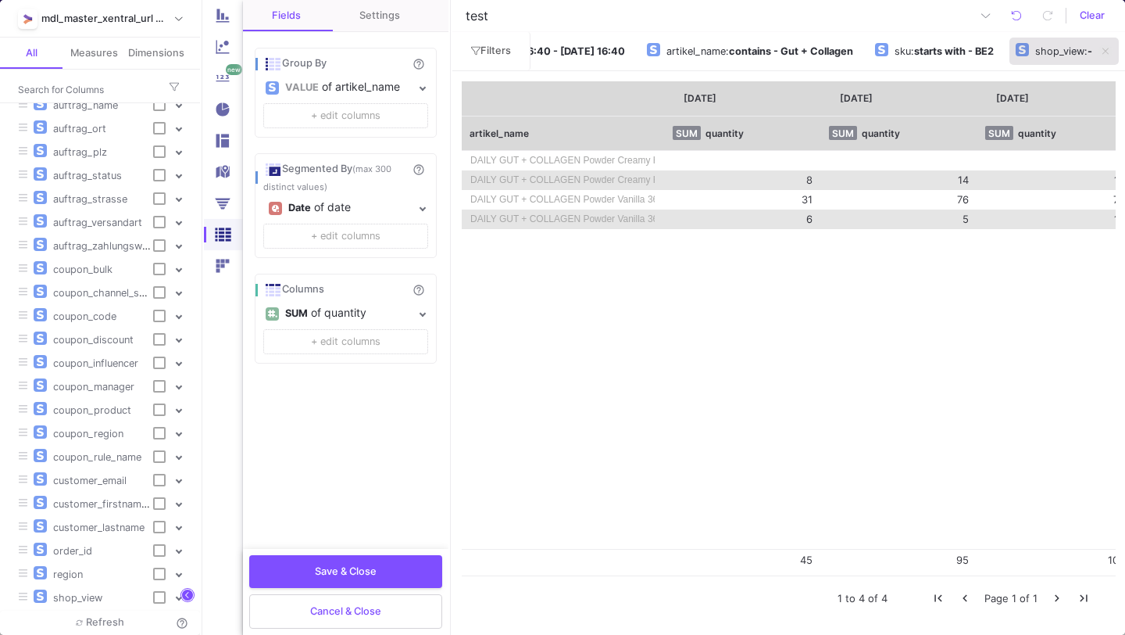
click at [1074, 51] on div "shop_view" at bounding box center [1059, 51] width 49 height 23
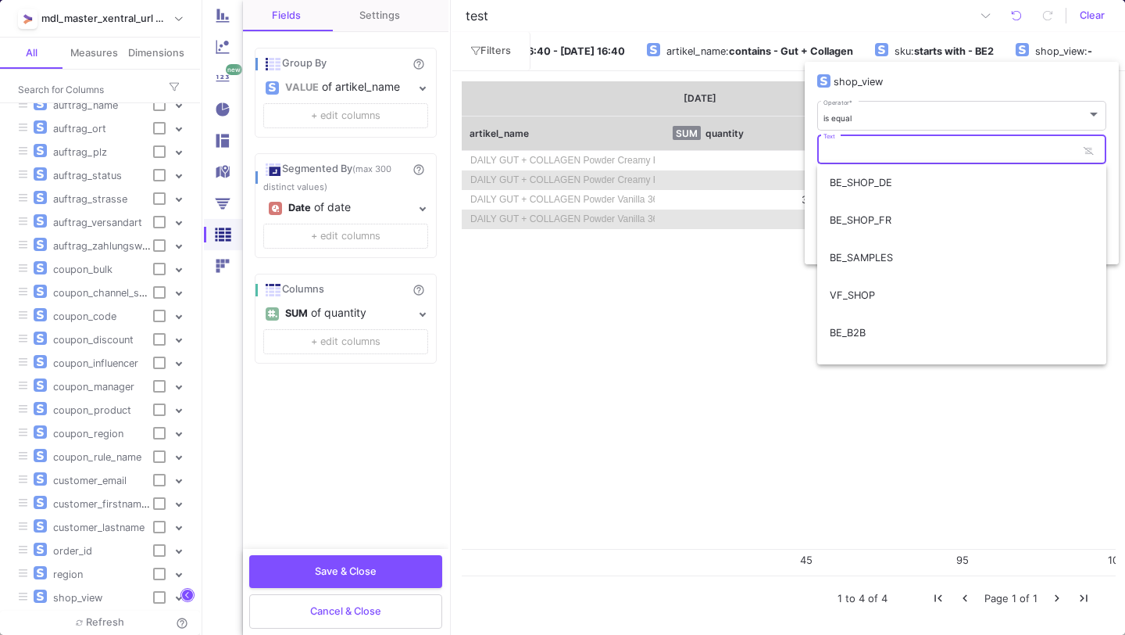
click at [982, 154] on input "Text" at bounding box center [951, 152] width 254 height 10
click at [913, 190] on span "BE_SHOP_DE" at bounding box center [962, 183] width 264 height 38
type input "BE_SHOP_DE"
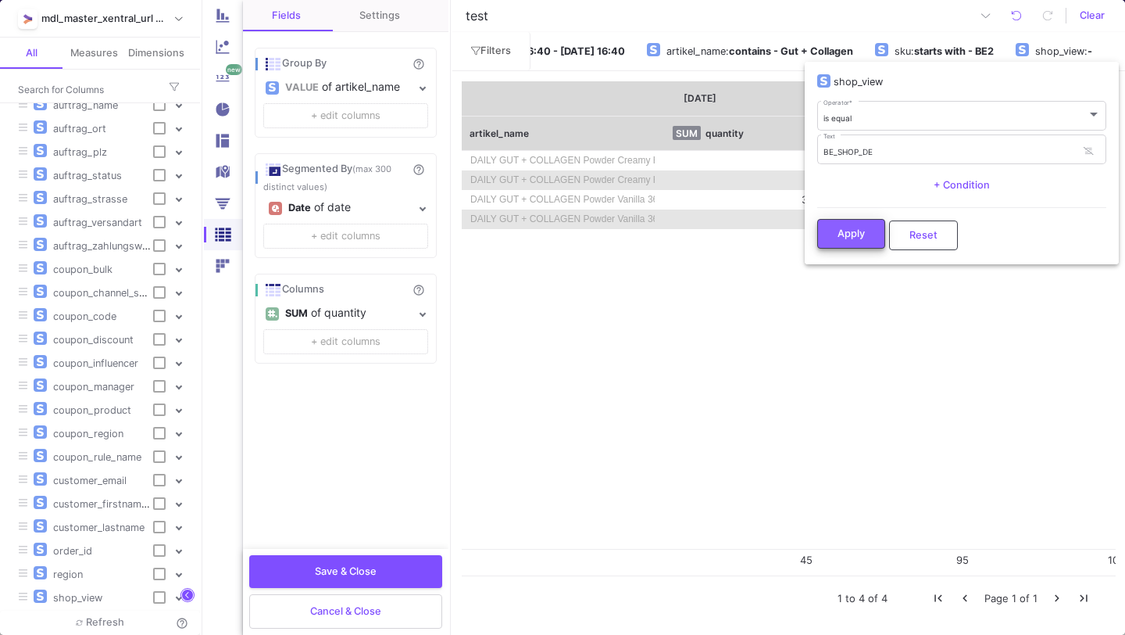
click at [845, 230] on span "Apply" at bounding box center [851, 233] width 27 height 12
